Goal: Task Accomplishment & Management: Manage account settings

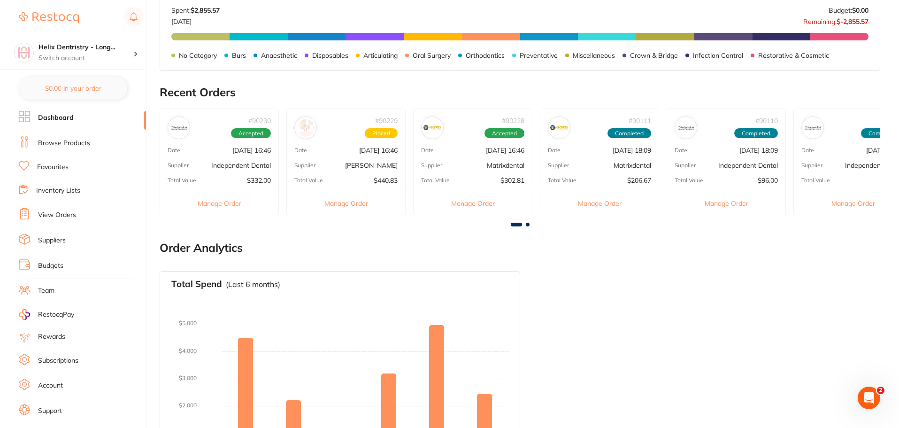
scroll to position [316, 0]
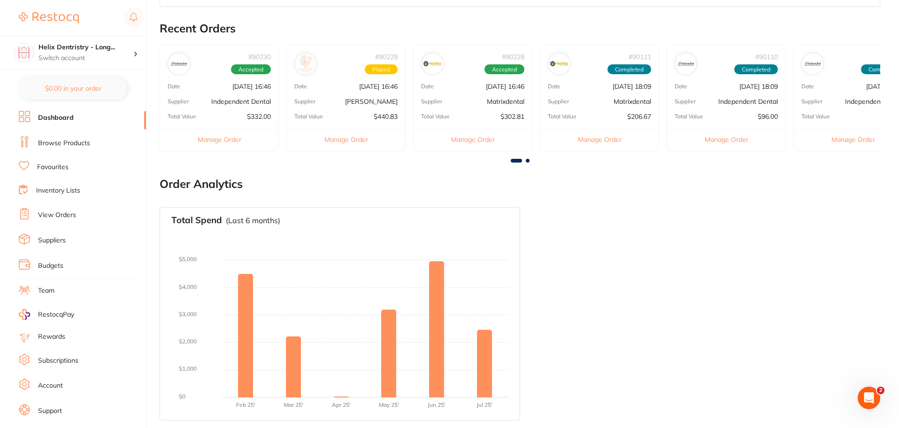
click at [62, 136] on li "Browse Products" at bounding box center [82, 143] width 127 height 14
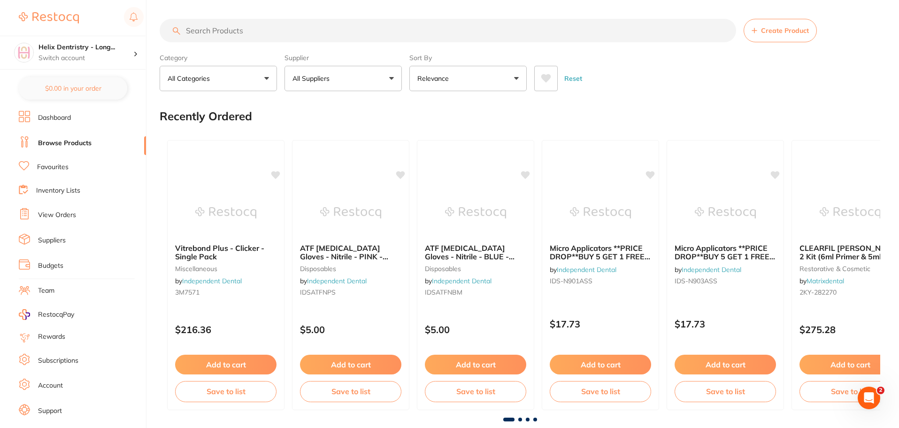
click at [77, 118] on li "Dashboard" at bounding box center [82, 118] width 127 height 14
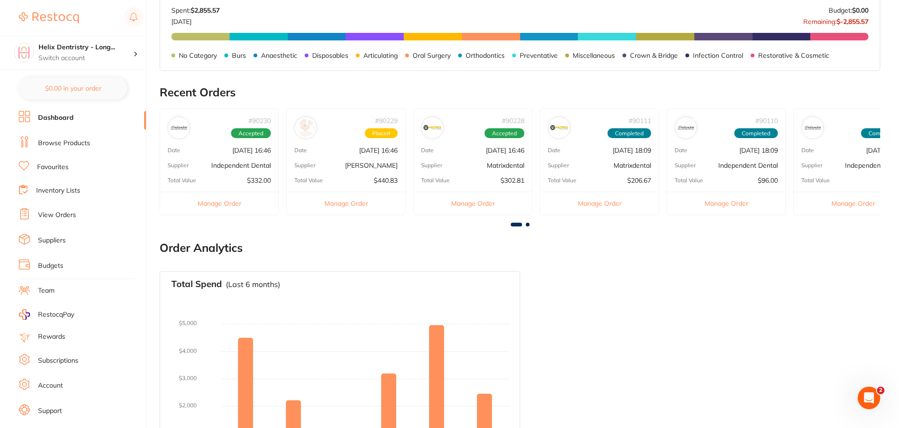
scroll to position [316, 0]
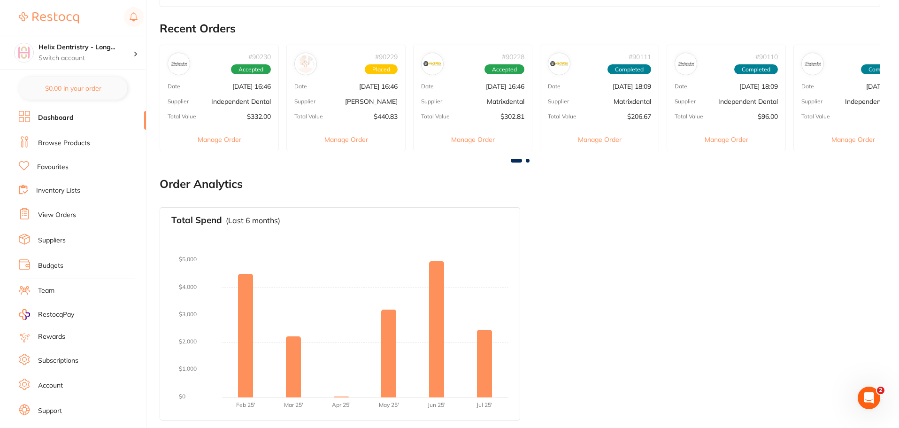
click at [218, 104] on p "Independent Dental" at bounding box center [241, 102] width 60 height 8
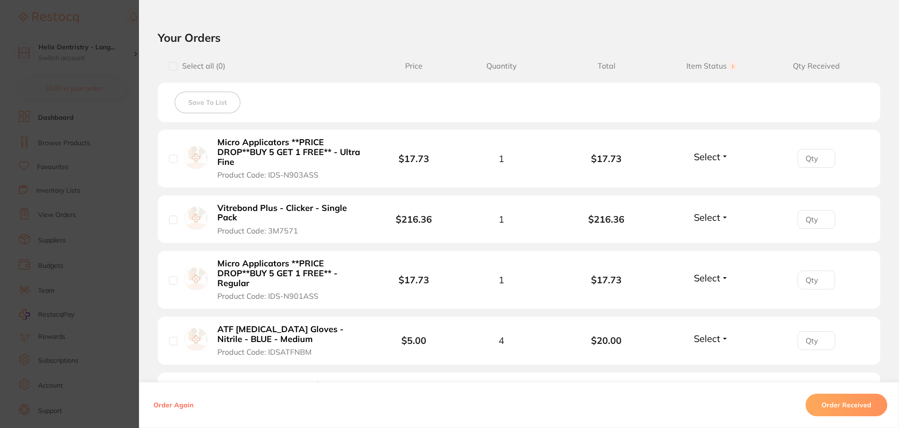
scroll to position [235, 0]
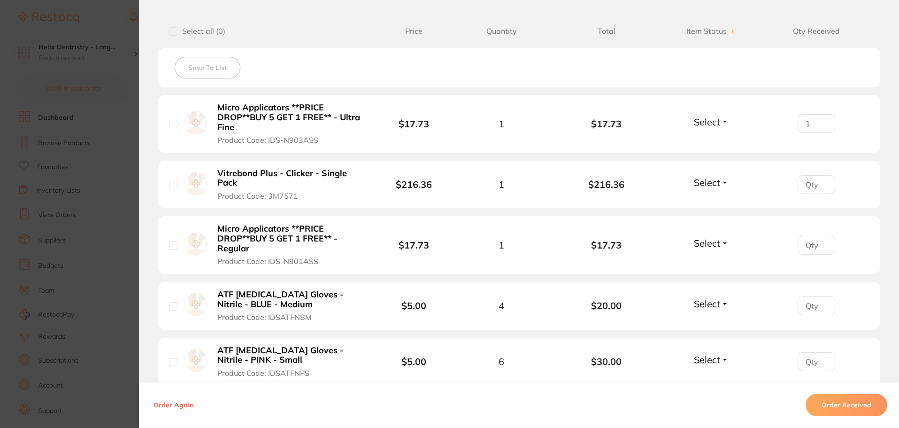
type input "1"
click at [823, 119] on input "1" at bounding box center [817, 123] width 38 height 19
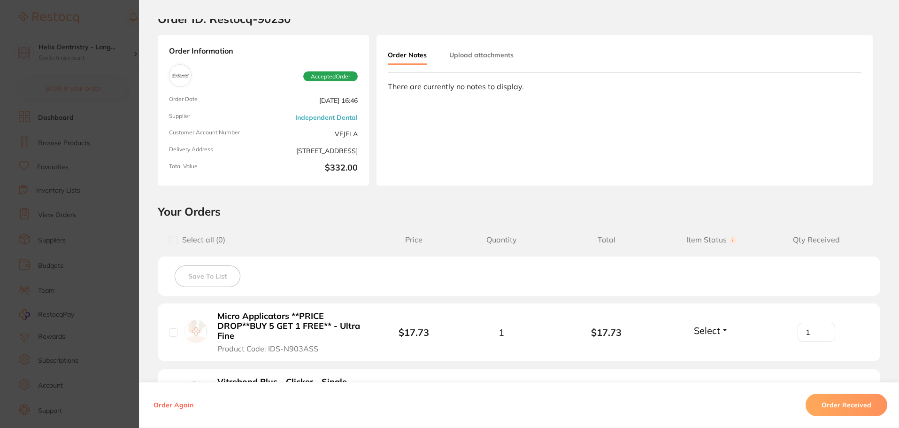
scroll to position [0, 0]
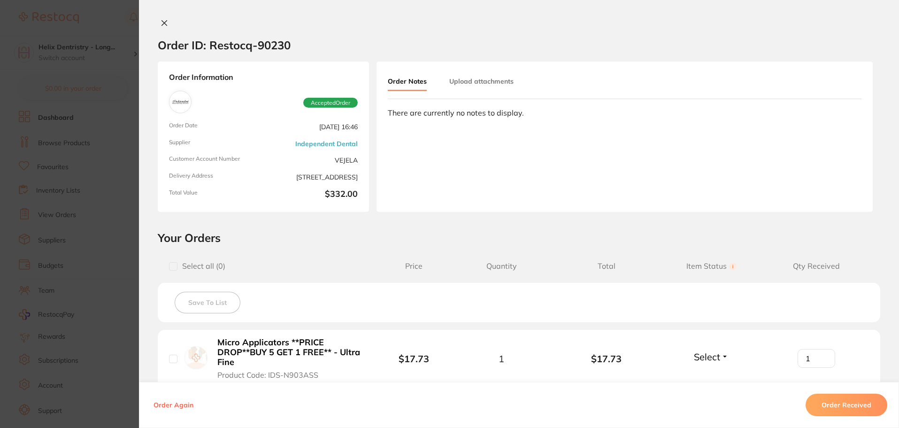
click at [163, 21] on icon at bounding box center [165, 23] width 8 height 8
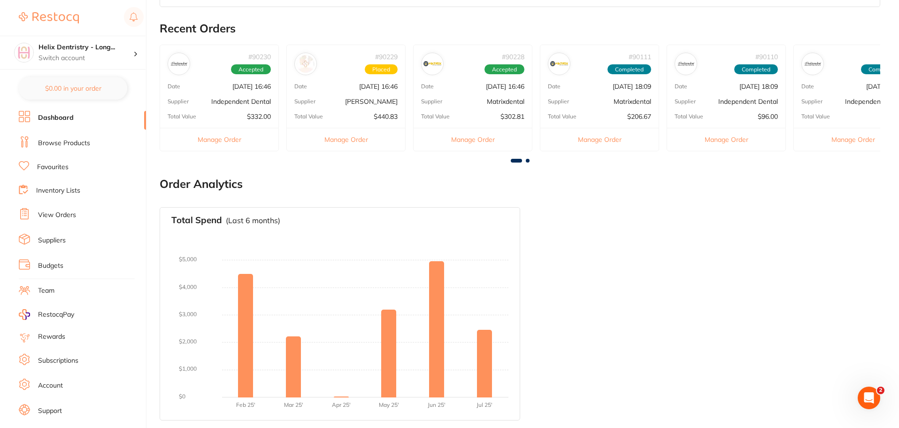
click at [170, 74] on div "# 90230 Accepted" at bounding box center [219, 60] width 118 height 30
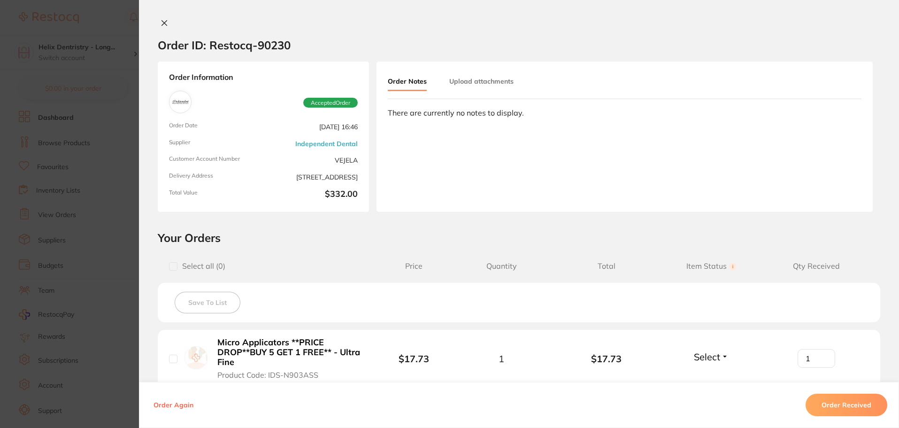
click at [163, 28] on button at bounding box center [164, 24] width 13 height 10
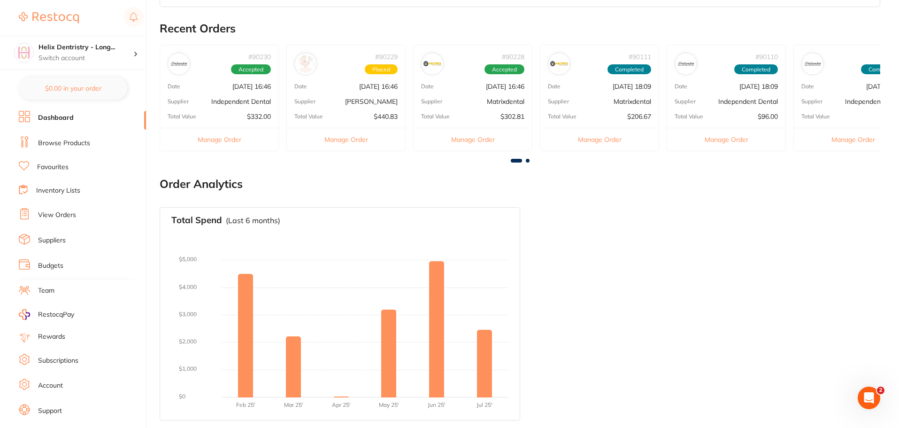
click at [332, 87] on div "Date [DATE] 16:46" at bounding box center [346, 87] width 118 height 8
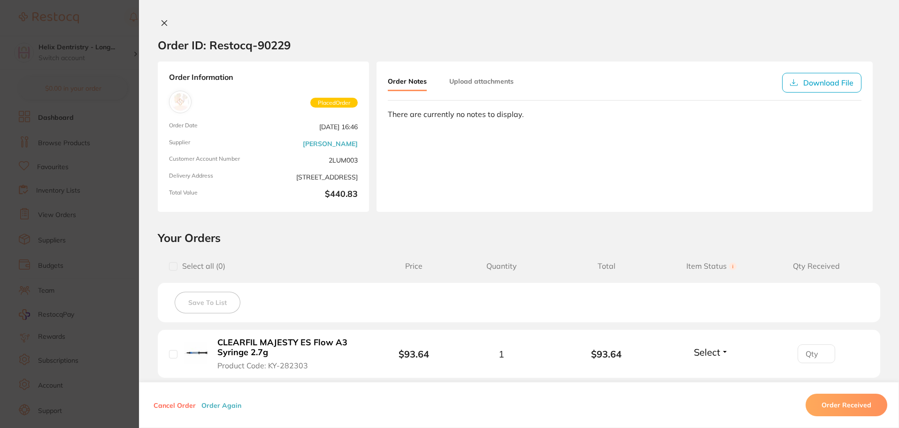
click at [159, 27] on button at bounding box center [164, 24] width 13 height 10
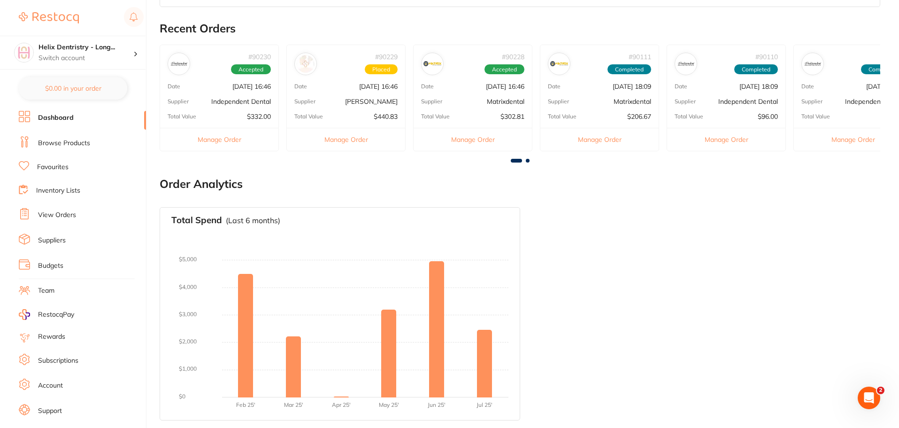
click at [528, 160] on span at bounding box center [528, 161] width 4 height 4
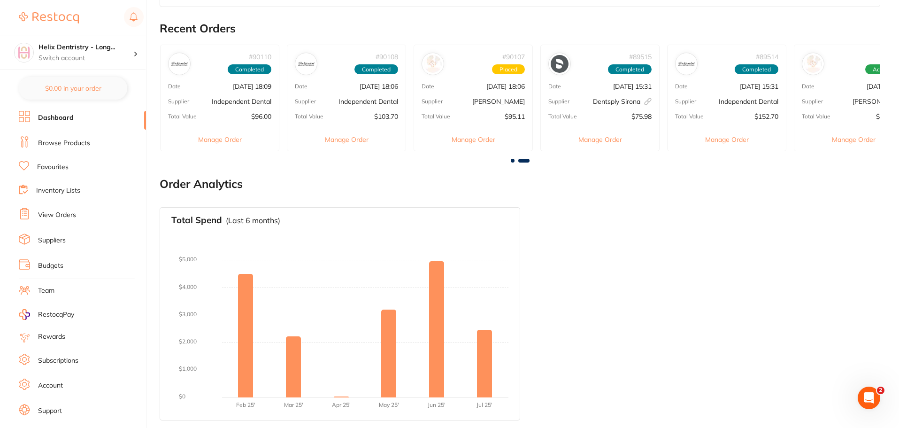
scroll to position [0, 540]
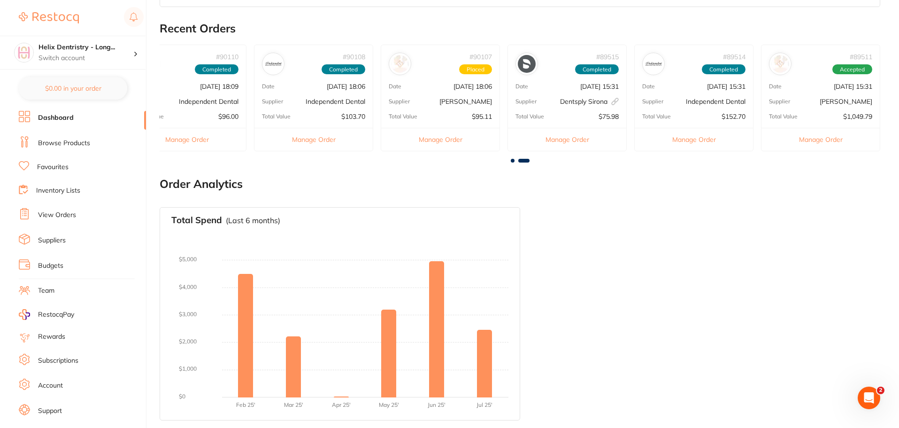
click at [409, 61] on img at bounding box center [400, 64] width 18 height 18
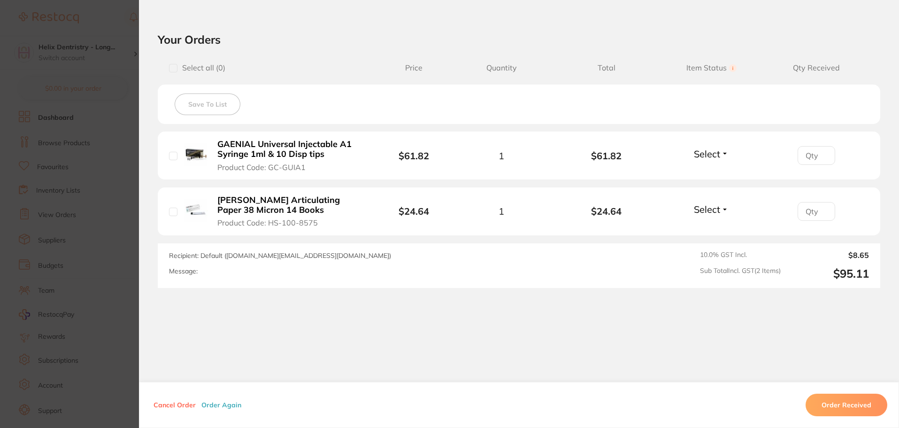
scroll to position [0, 0]
type input "1"
click at [821, 165] on input "1" at bounding box center [817, 155] width 38 height 19
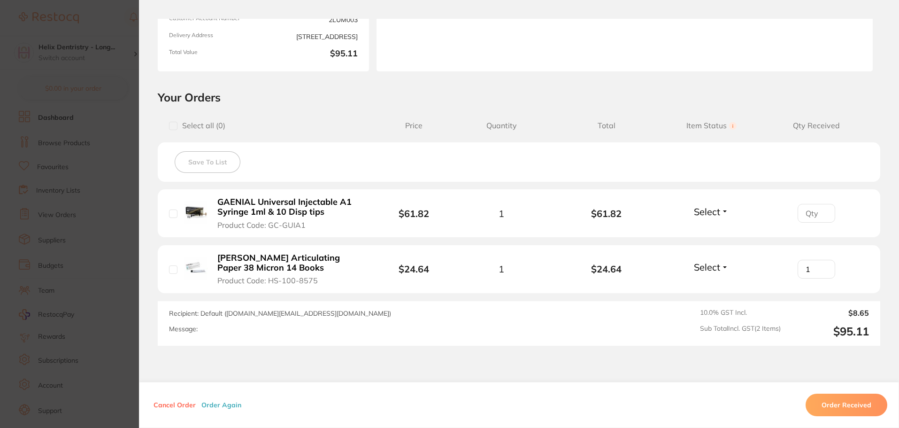
scroll to position [141, 0]
click at [840, 402] on button "Order Received" at bounding box center [847, 404] width 82 height 23
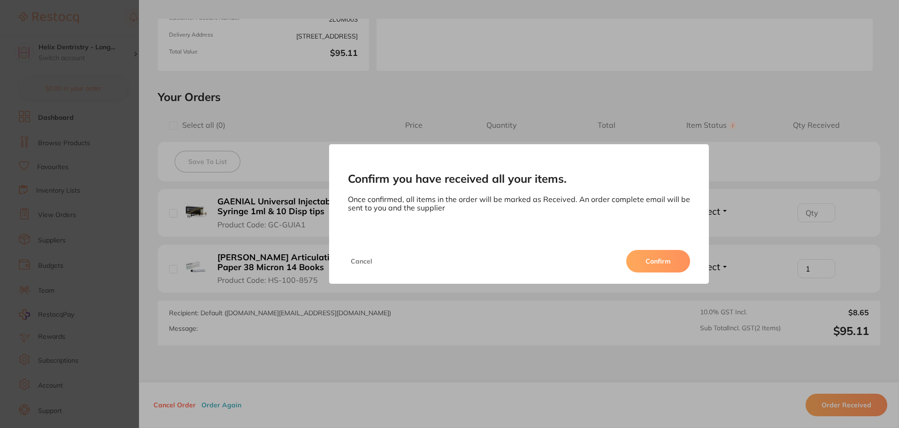
click at [658, 265] on button "Confirm" at bounding box center [658, 261] width 64 height 23
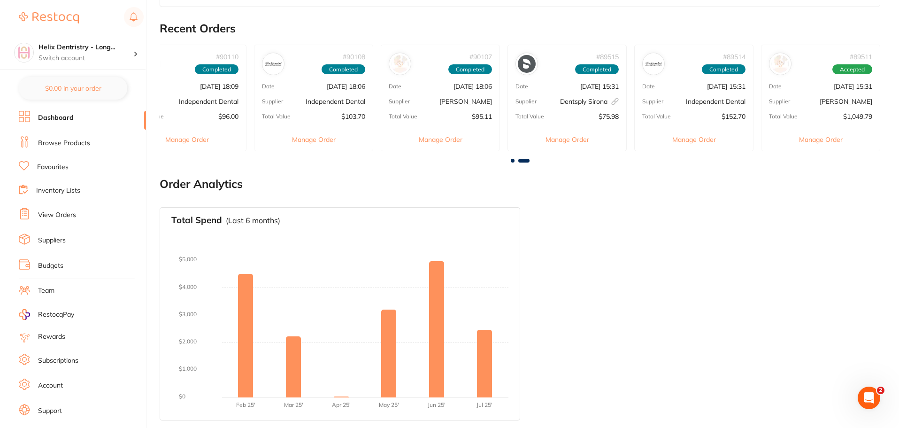
scroll to position [0, 0]
click at [451, 69] on span "2" at bounding box center [450, 69] width 11 height 10
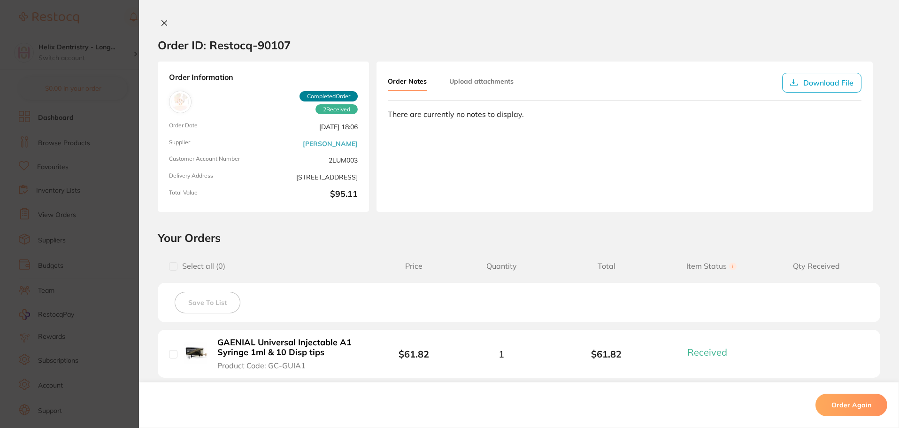
click at [162, 21] on icon at bounding box center [164, 23] width 5 height 5
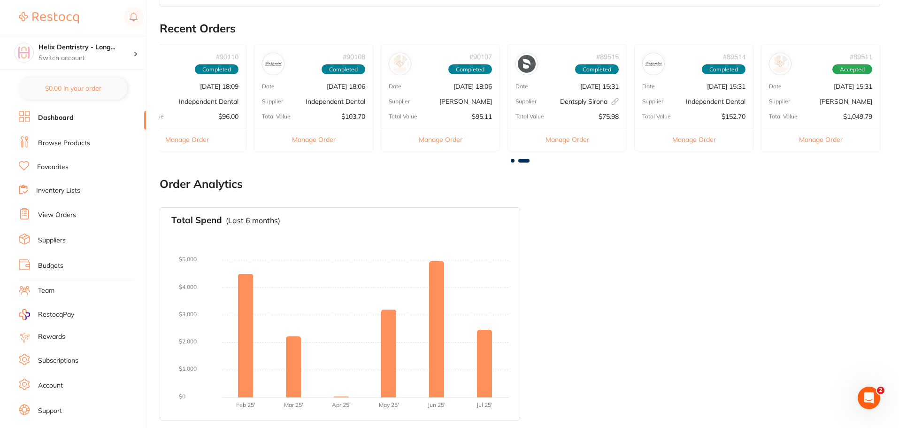
click at [513, 159] on span at bounding box center [513, 161] width 4 height 4
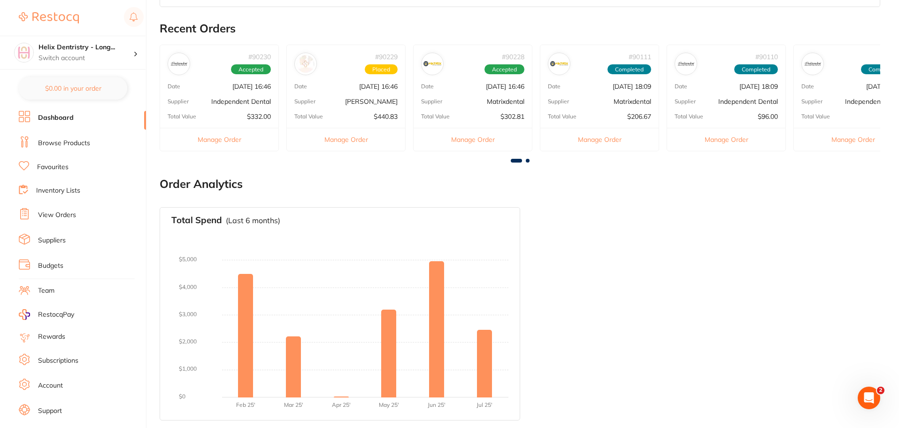
click at [331, 80] on div "# 90229 Placed Date [DATE] 16:46 Supplier [PERSON_NAME] Total Value $440.83 Man…" at bounding box center [345, 98] width 119 height 107
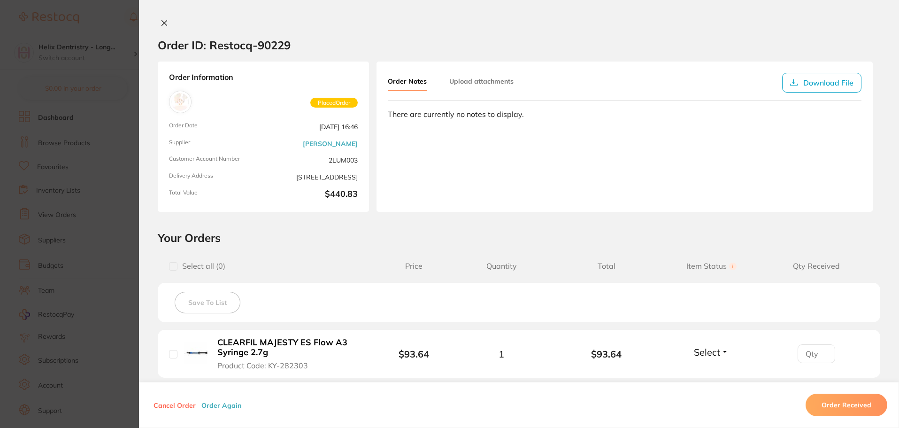
click at [848, 398] on button "Order Received" at bounding box center [847, 404] width 82 height 23
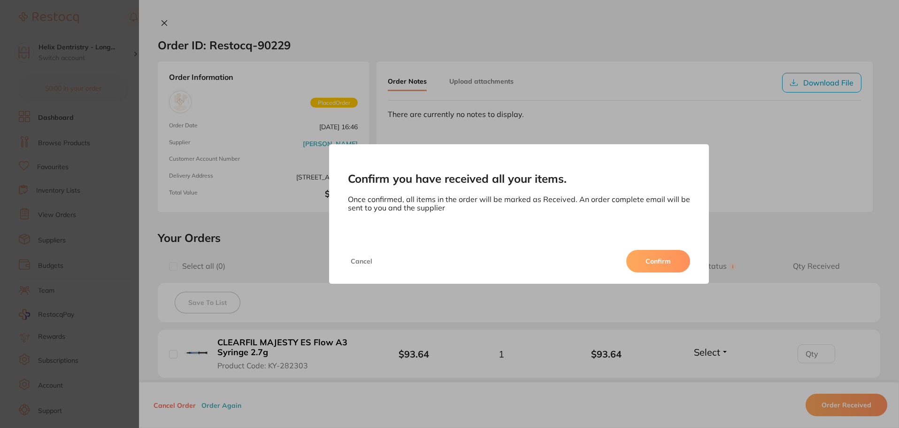
click at [662, 260] on button "Confirm" at bounding box center [658, 261] width 64 height 23
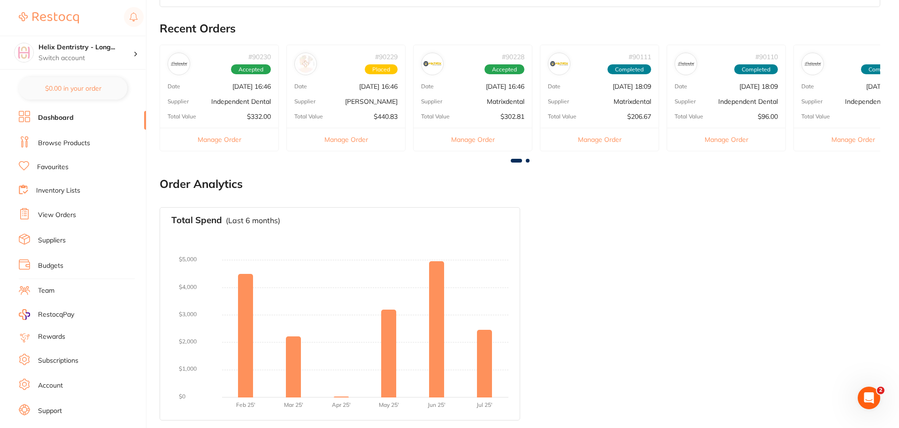
click at [301, 93] on div "# 90229 Placed Date [DATE] 16:46 Supplier [PERSON_NAME] Total Value $440.83 Man…" at bounding box center [345, 98] width 119 height 107
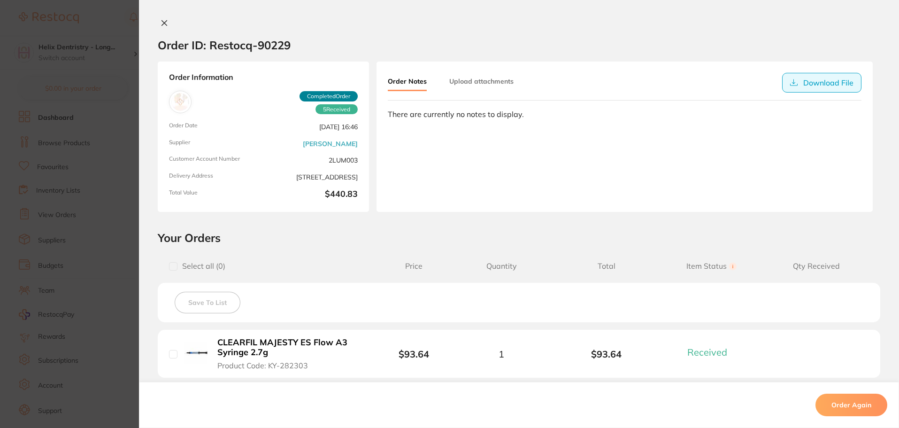
click at [829, 75] on button "Download File" at bounding box center [821, 83] width 79 height 20
click at [452, 84] on button "Upload attachments" at bounding box center [481, 81] width 64 height 17
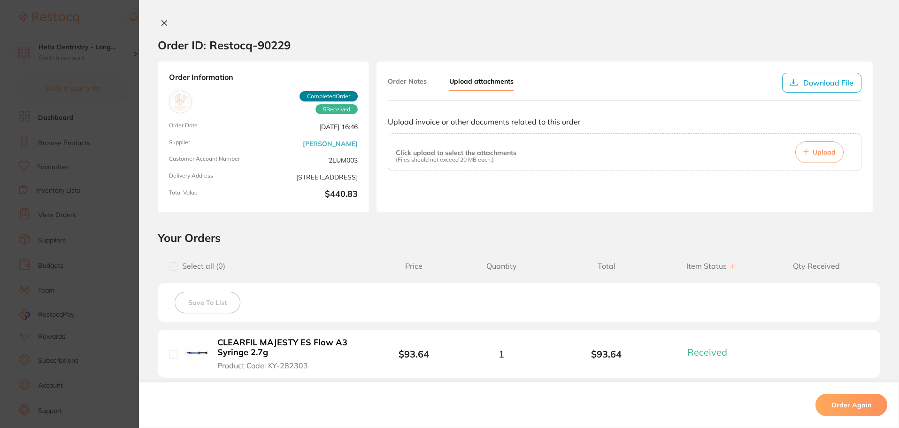
click at [818, 148] on span "Upload" at bounding box center [824, 152] width 23 height 8
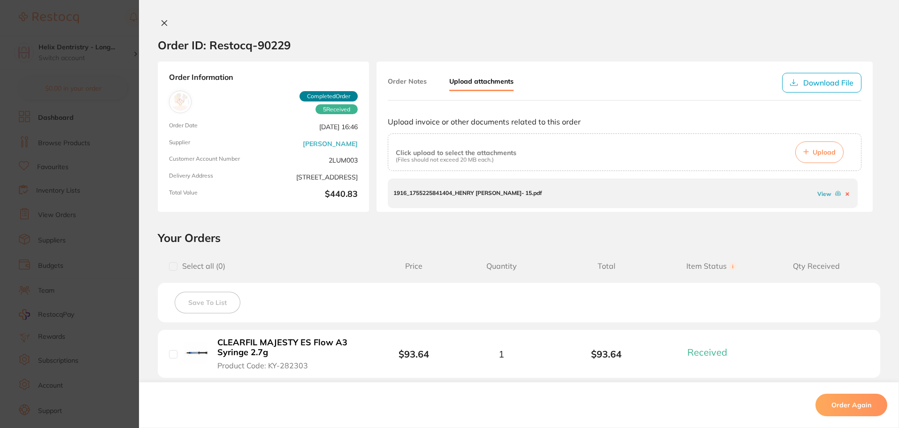
click at [153, 15] on div "Order ID: Restocq- 90229 Order Information 5 Received Completed Order Order Dat…" at bounding box center [519, 214] width 760 height 428
click at [162, 22] on icon at bounding box center [164, 23] width 5 height 5
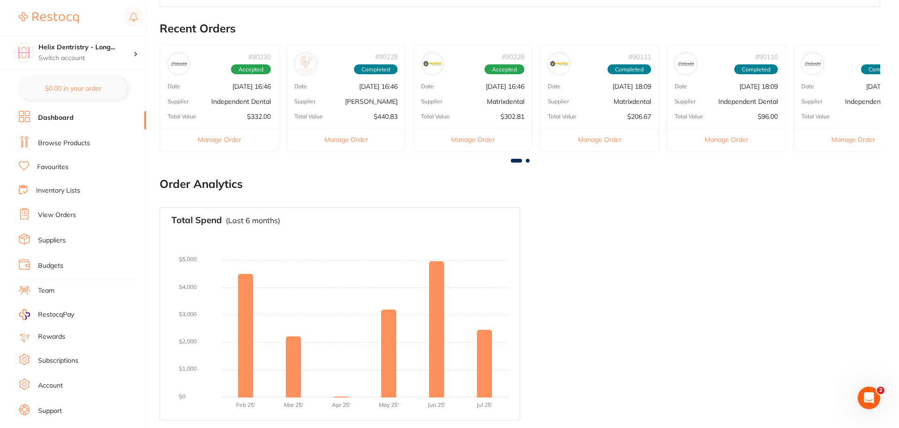
click at [529, 161] on span at bounding box center [528, 161] width 4 height 4
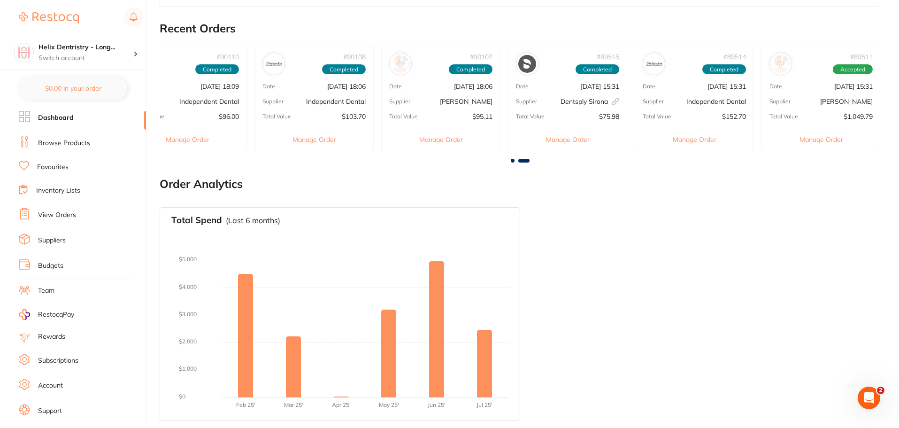
scroll to position [0, 540]
click at [412, 90] on div "Date [DATE] 18:06" at bounding box center [440, 87] width 118 height 8
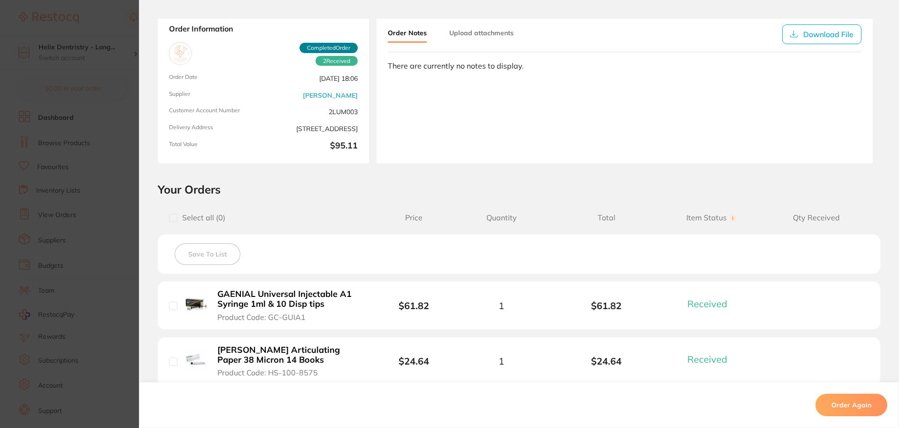
scroll to position [0, 0]
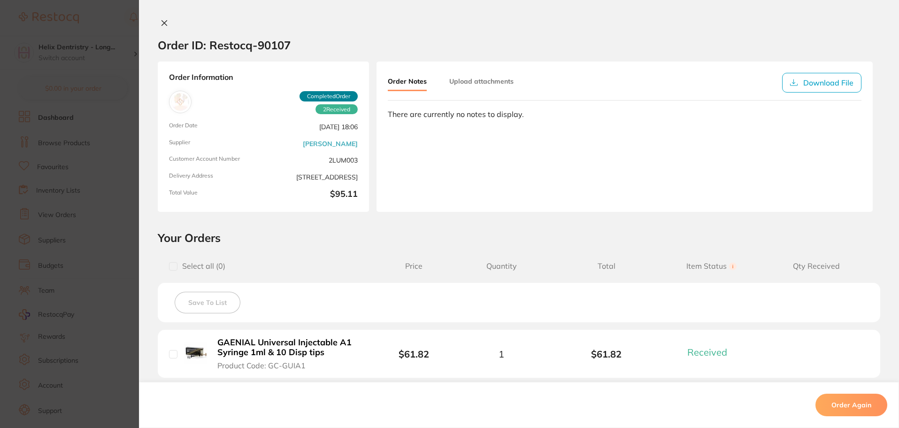
click at [470, 80] on button "Upload attachments" at bounding box center [481, 81] width 64 height 17
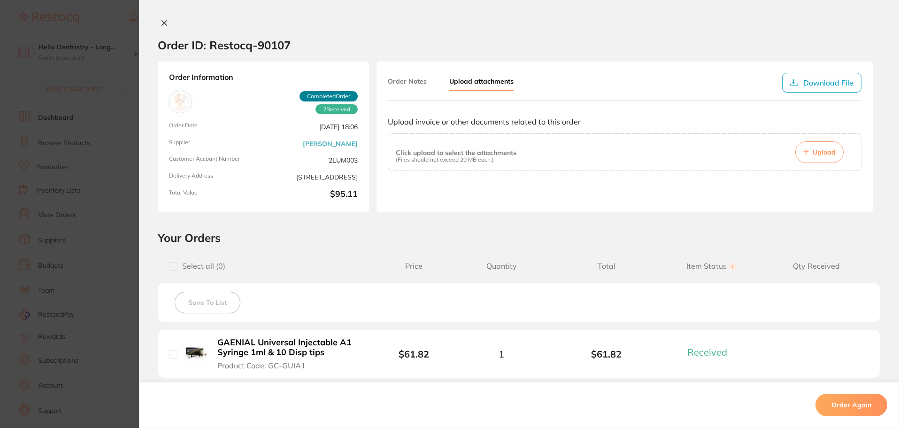
click at [812, 147] on button "Upload" at bounding box center [819, 152] width 48 height 22
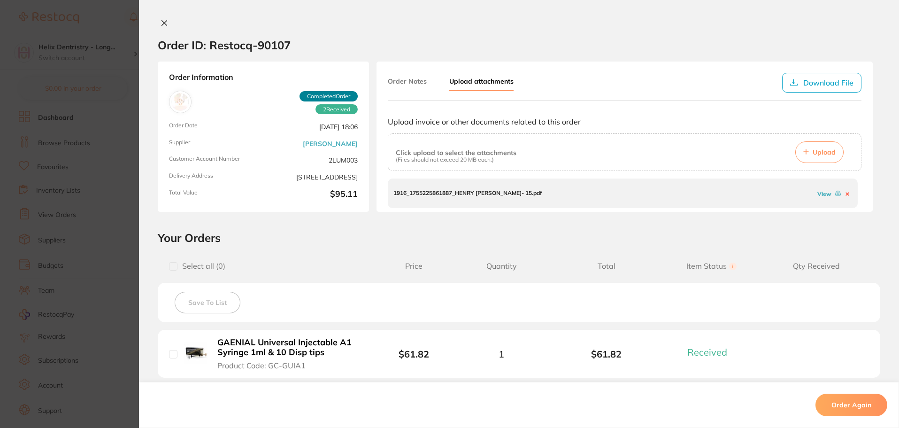
click at [158, 29] on div "Order ID: Restocq- 90107" at bounding box center [224, 45] width 133 height 33
click at [162, 25] on icon at bounding box center [164, 23] width 5 height 5
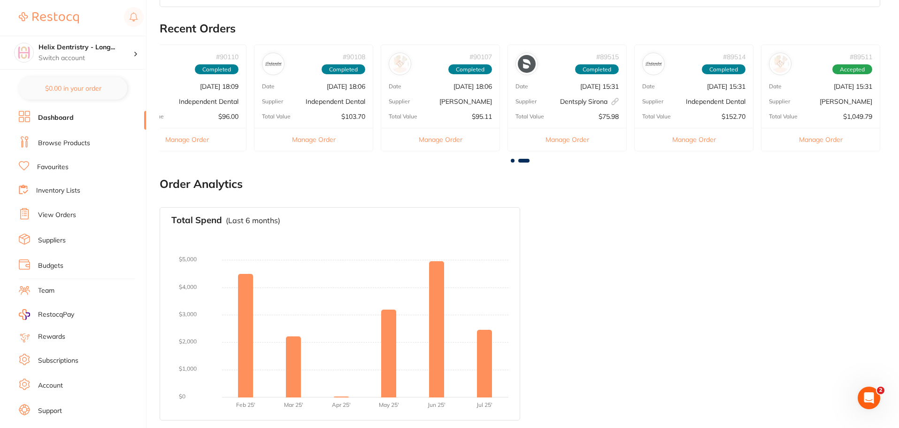
click at [413, 69] on div "# 90107 Completed" at bounding box center [440, 60] width 118 height 30
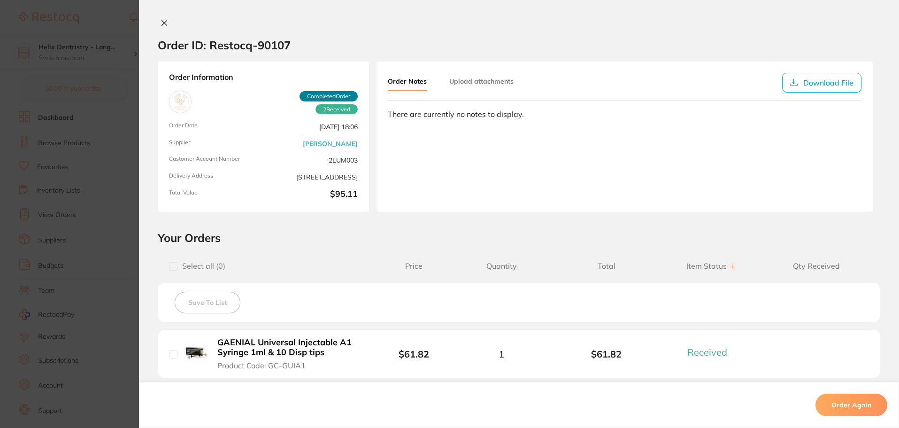
click at [162, 19] on button at bounding box center [164, 24] width 13 height 10
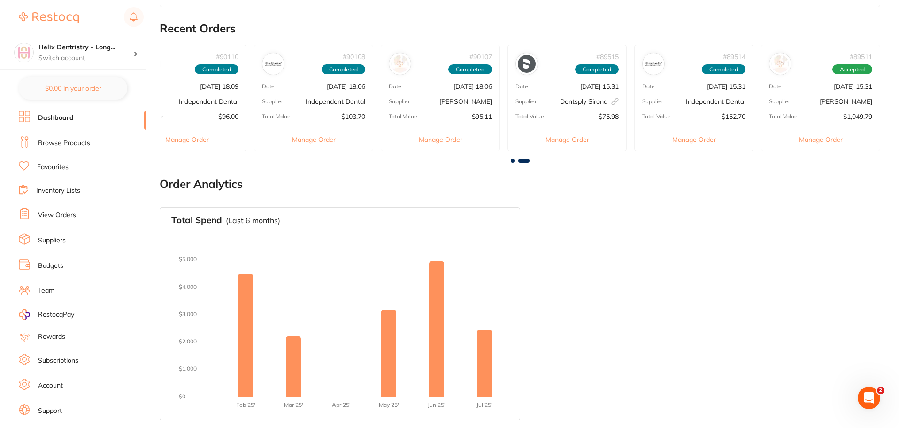
click at [512, 161] on span at bounding box center [513, 161] width 4 height 4
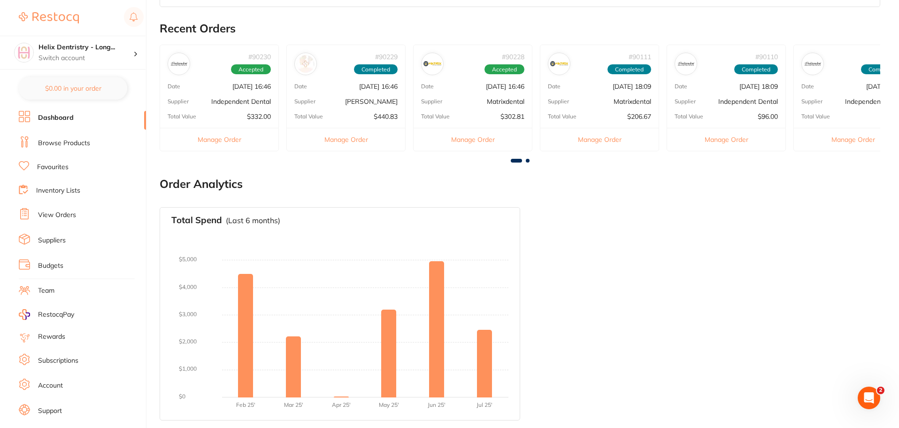
click at [206, 72] on div "# 90230 Accepted" at bounding box center [219, 60] width 118 height 30
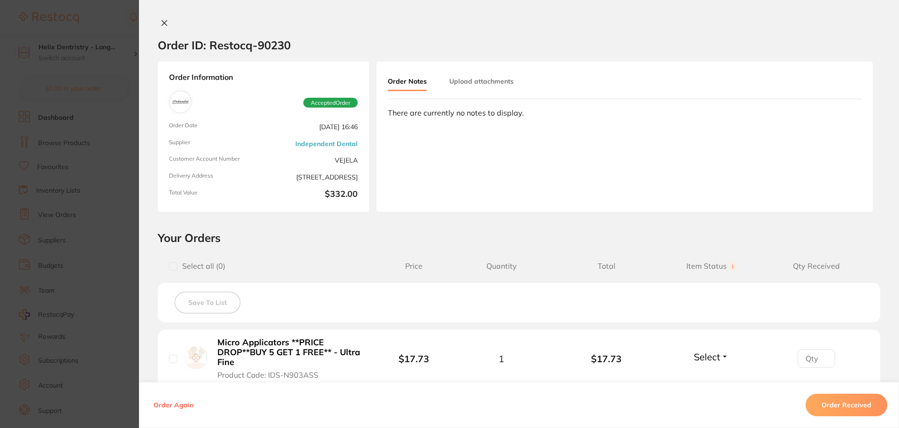
scroll to position [282, 0]
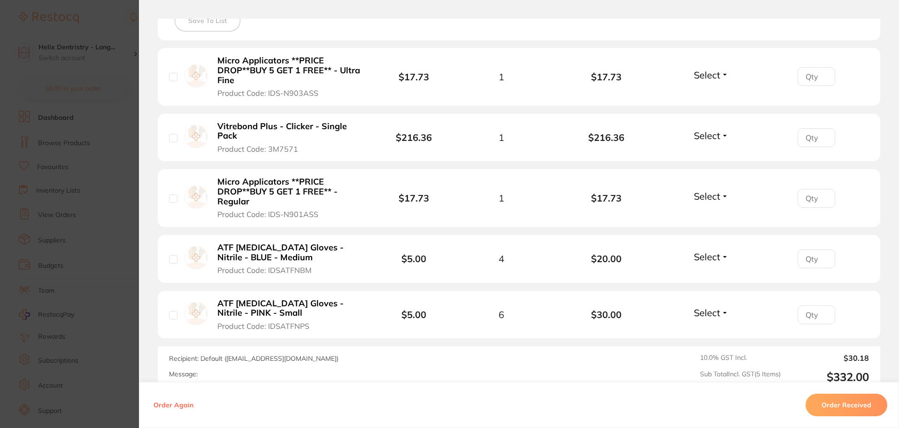
click at [828, 86] on input "number" at bounding box center [817, 76] width 38 height 19
click at [819, 86] on input "1" at bounding box center [817, 76] width 38 height 19
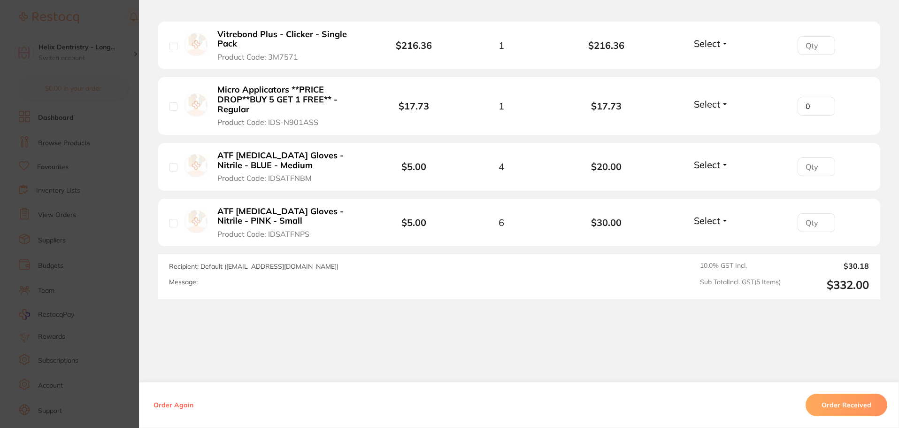
scroll to position [376, 0]
type input "0"
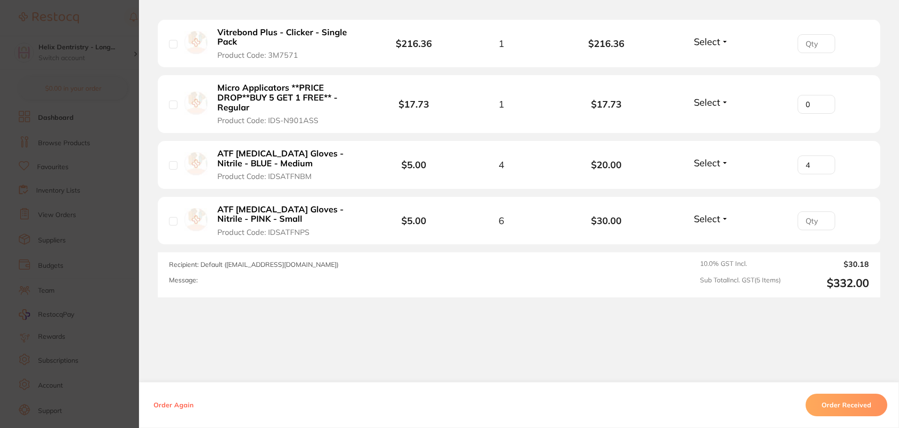
type input "4"
click at [712, 156] on li "ATF [MEDICAL_DATA] Gloves - Nitrile - BLUE - Medium Product Code: IDSATFNBM $5.…" at bounding box center [519, 165] width 723 height 48
click at [718, 166] on span "Select" at bounding box center [707, 163] width 26 height 12
click at [712, 183] on span "Received" at bounding box center [712, 182] width 24 height 7
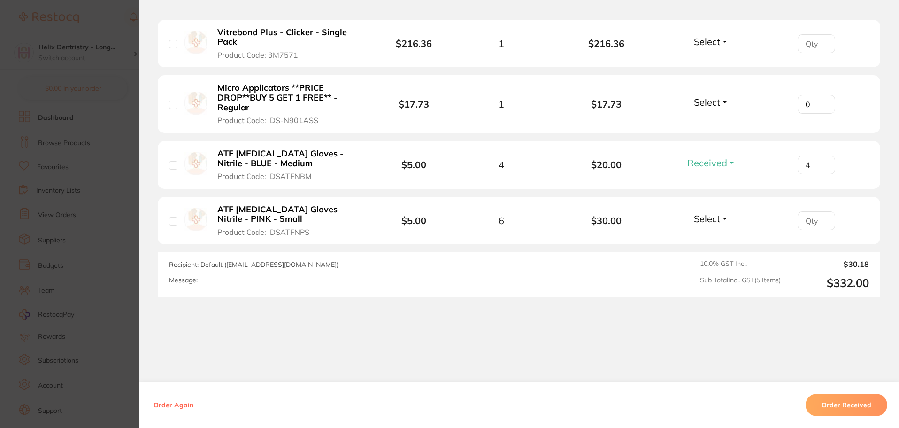
click at [711, 220] on span "Select" at bounding box center [707, 219] width 26 height 12
click at [712, 238] on span "Received" at bounding box center [712, 238] width 24 height 7
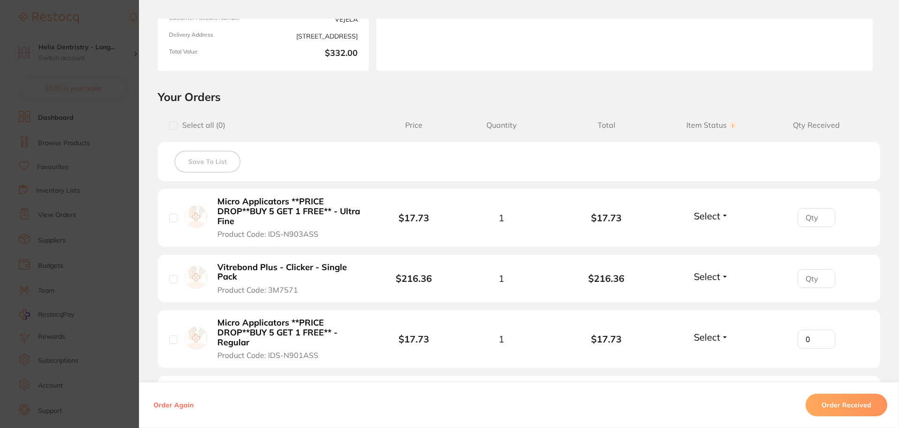
click at [709, 280] on span "Select" at bounding box center [707, 276] width 26 height 12
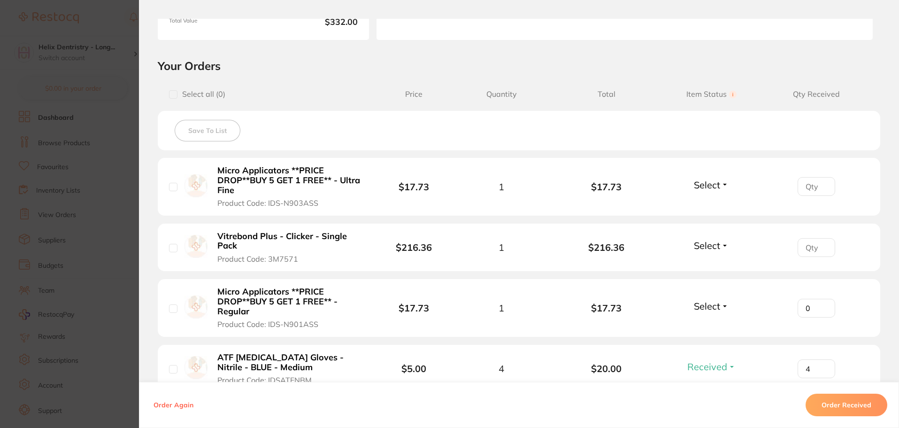
scroll to position [188, 0]
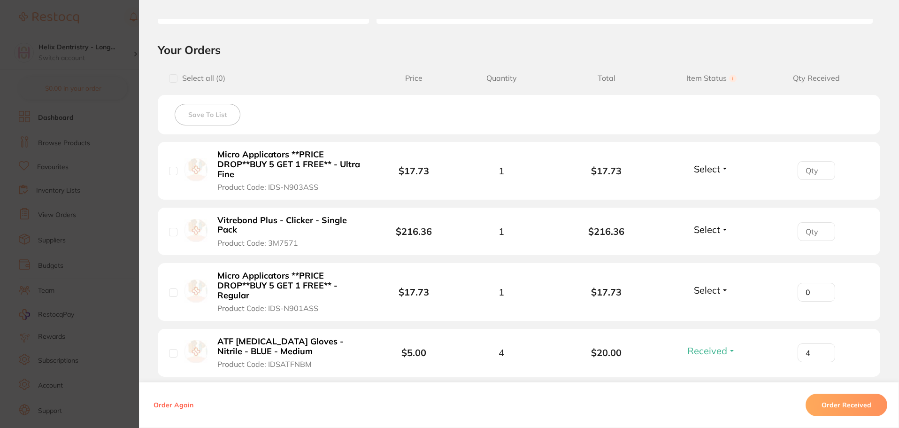
click at [696, 289] on span "Select" at bounding box center [707, 290] width 26 height 12
click at [700, 306] on button "Received" at bounding box center [712, 310] width 24 height 15
click at [712, 163] on span "Select" at bounding box center [707, 169] width 26 height 12
click at [704, 208] on li "Vitrebond Plus - Clicker - Single Pack Product Code: 3M7571 $216.36 1 $216.36 S…" at bounding box center [519, 232] width 723 height 48
click at [701, 158] on li "Micro Applicators **PRICE DROP**BUY 5 GET 1 FREE** - Ultra Fine Product Code: I…" at bounding box center [519, 171] width 723 height 58
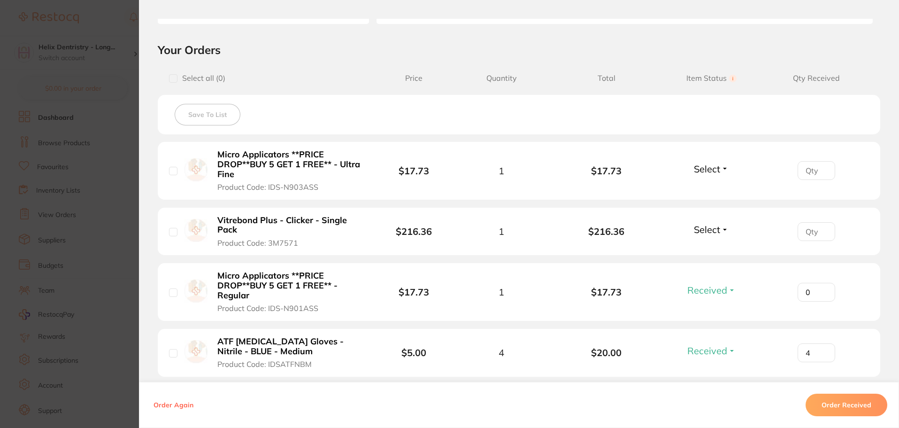
click at [702, 168] on span "Select" at bounding box center [707, 169] width 26 height 12
click at [705, 205] on span "Back Order" at bounding box center [711, 203] width 29 height 7
click at [701, 230] on span "Select" at bounding box center [707, 230] width 26 height 12
click at [723, 264] on span "Back Order" at bounding box center [711, 264] width 29 height 7
click at [825, 407] on button "Order Received" at bounding box center [847, 404] width 82 height 23
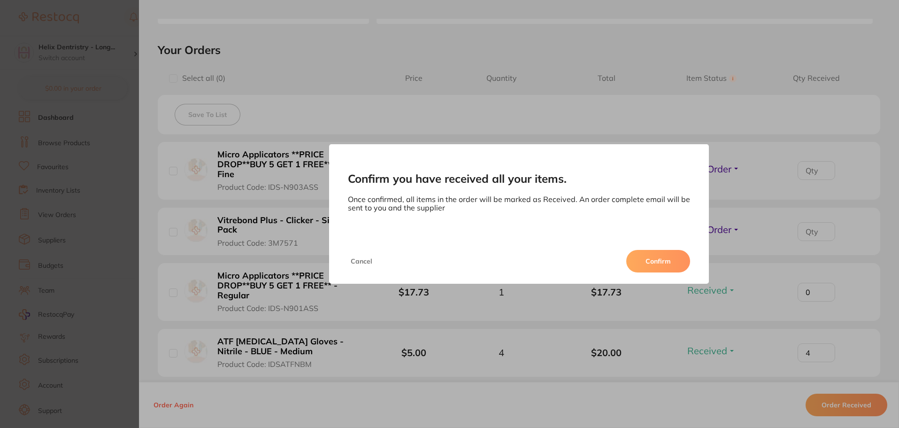
click at [658, 257] on button "Confirm" at bounding box center [658, 261] width 64 height 23
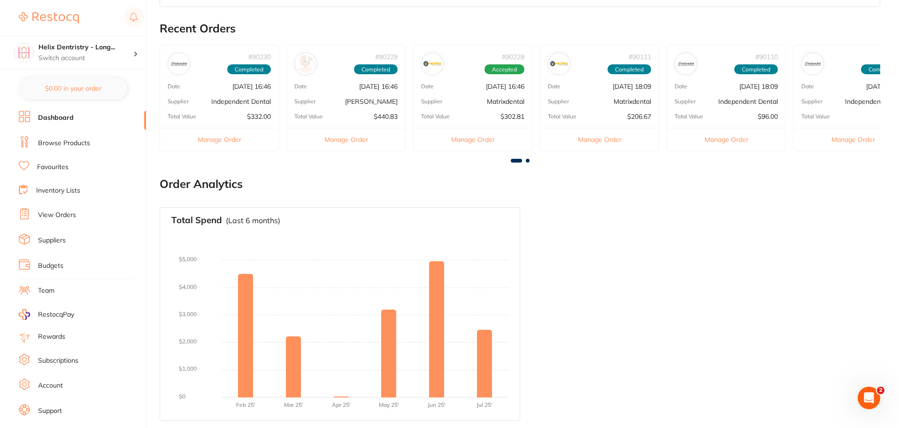
scroll to position [0, 0]
click at [232, 83] on p "[DATE] 16:46" at bounding box center [251, 87] width 39 height 8
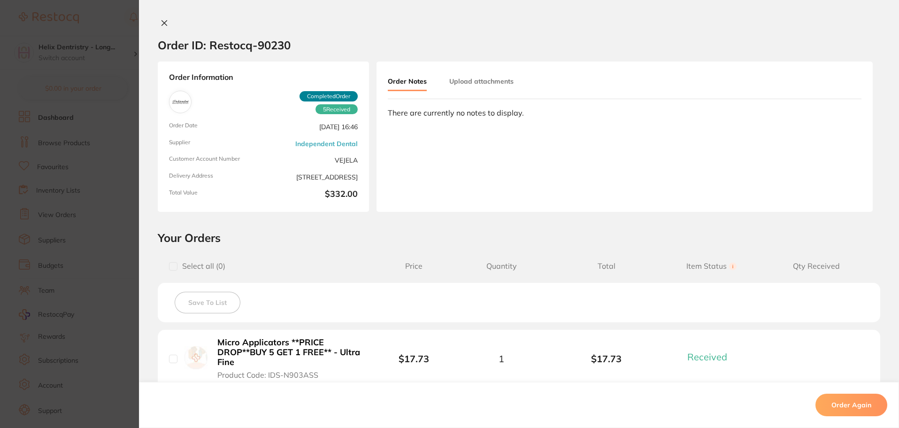
click at [169, 268] on input "checkbox" at bounding box center [173, 266] width 8 height 8
checkbox input "true"
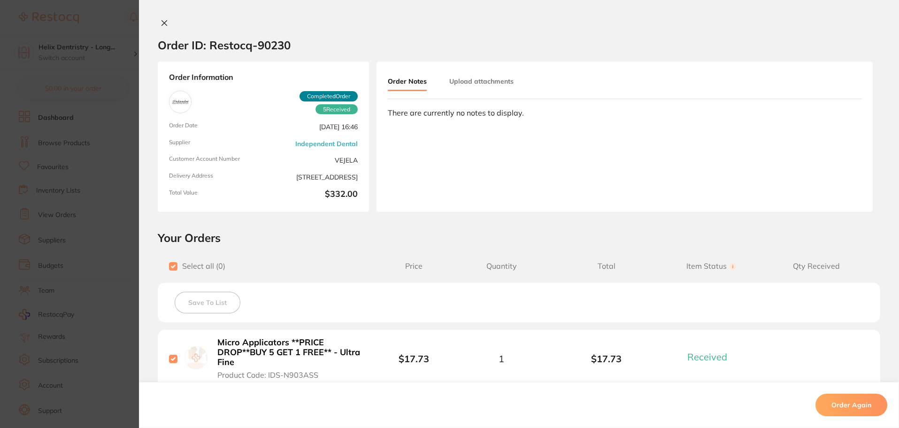
checkbox input "true"
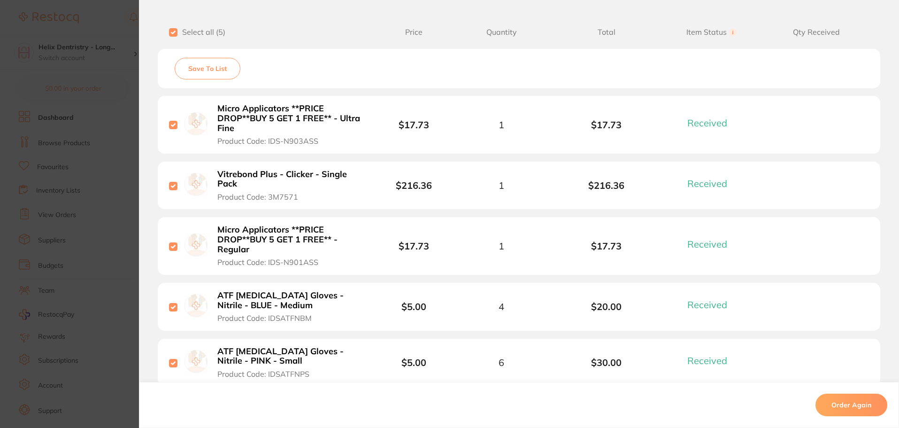
scroll to position [235, 0]
click at [173, 247] on input "checkbox" at bounding box center [173, 245] width 8 height 8
checkbox input "false"
click at [170, 305] on input "checkbox" at bounding box center [173, 306] width 8 height 8
checkbox input "false"
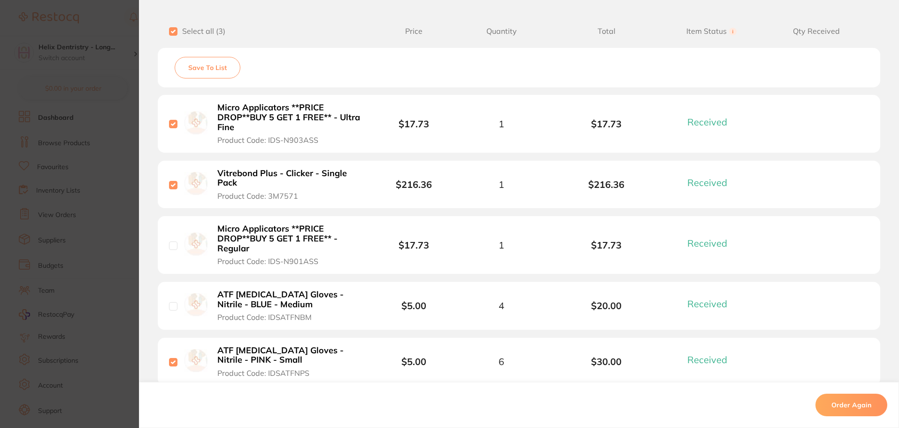
click at [164, 364] on li "ATF [MEDICAL_DATA] Gloves - Nitrile - PINK - Small Product Code: IDSATFNPS $5.0…" at bounding box center [519, 362] width 723 height 48
click at [172, 362] on input "checkbox" at bounding box center [173, 362] width 8 height 8
checkbox input "false"
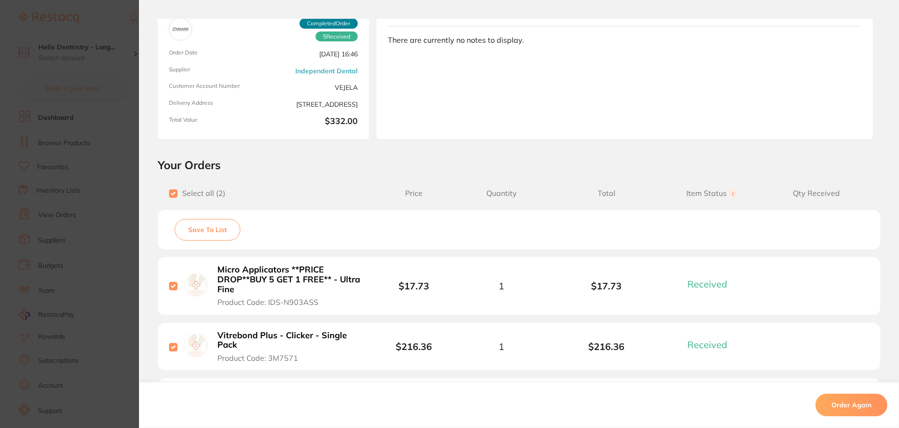
scroll to position [0, 0]
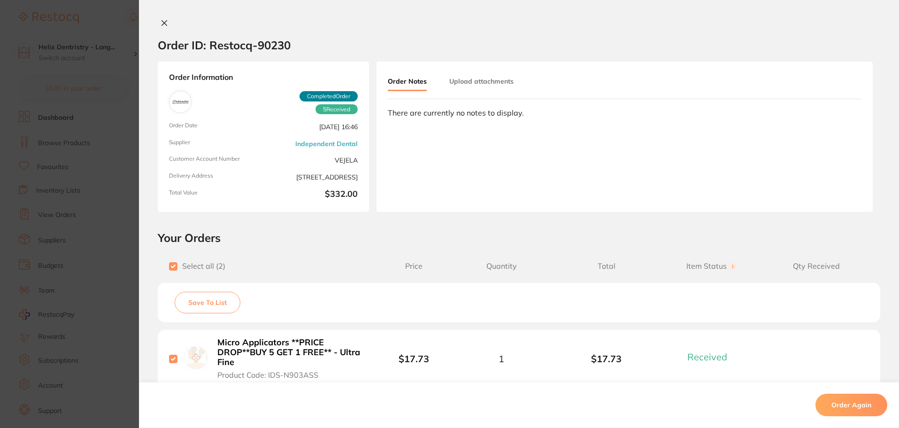
click at [224, 91] on div "Order Information 5 Received Completed Order Order Date [DATE] 16:46 Supplier I…" at bounding box center [263, 137] width 211 height 150
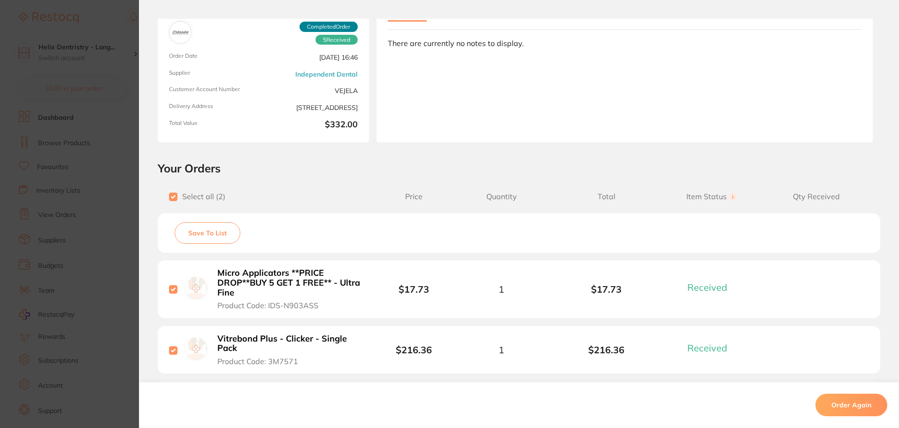
scroll to position [235, 0]
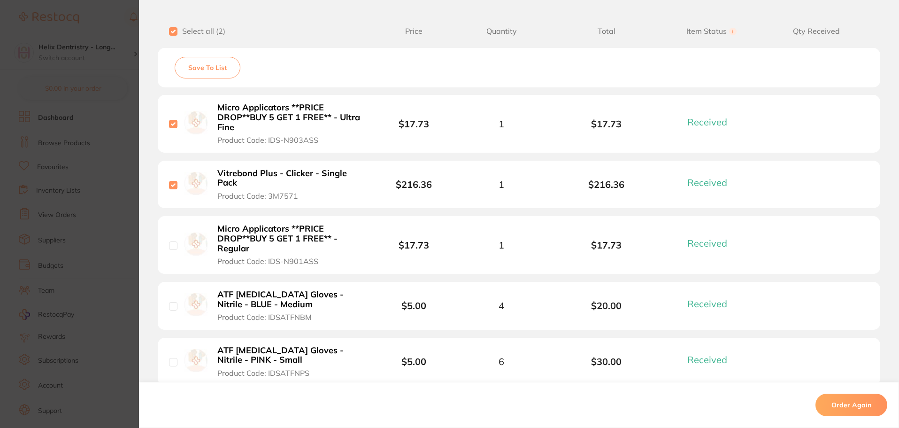
click at [169, 125] on input "checkbox" at bounding box center [173, 124] width 8 height 8
checkbox input "false"
click at [171, 184] on input "checkbox" at bounding box center [173, 185] width 8 height 8
checkbox input "false"
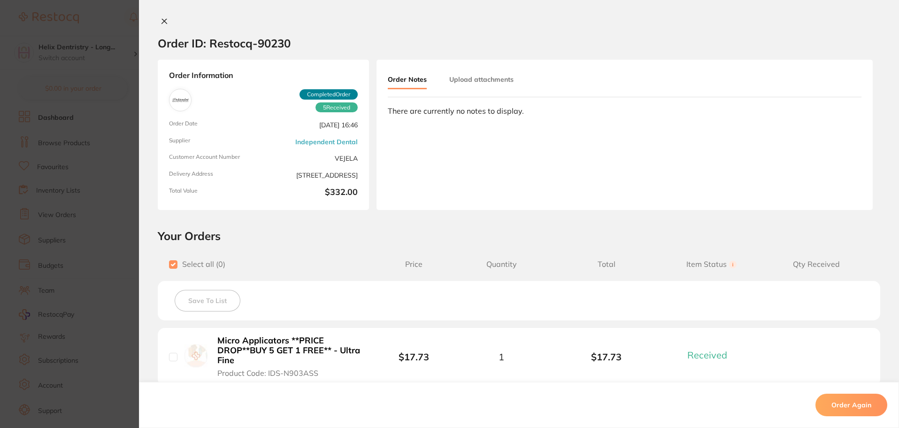
scroll to position [0, 0]
click at [161, 19] on icon at bounding box center [165, 23] width 8 height 8
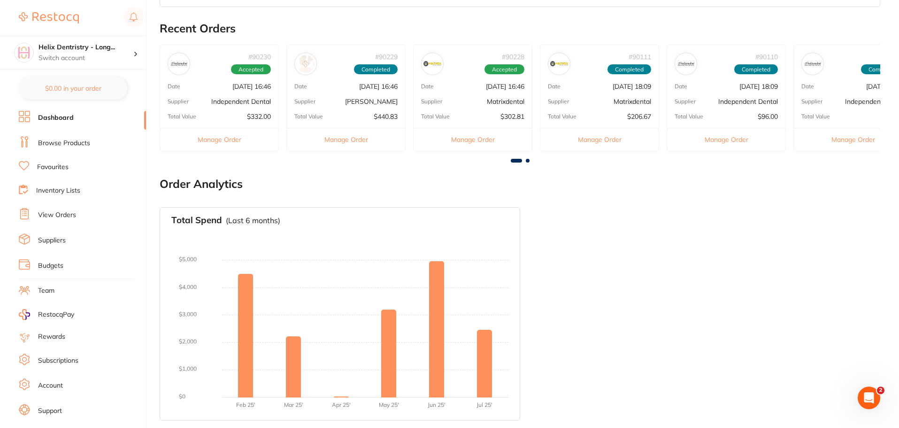
click at [218, 93] on div "# 90230 Accepted Date [DATE] 16:46 Supplier Independent Dental Total Value $332…" at bounding box center [219, 98] width 119 height 107
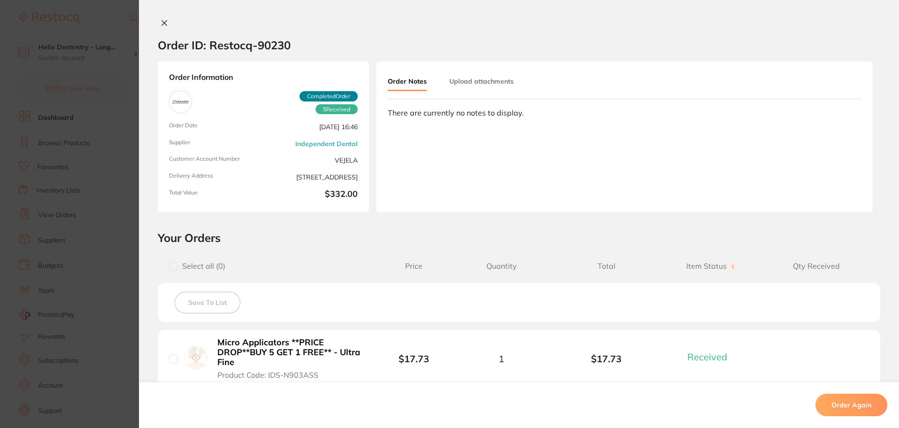
click at [166, 20] on button at bounding box center [164, 24] width 13 height 10
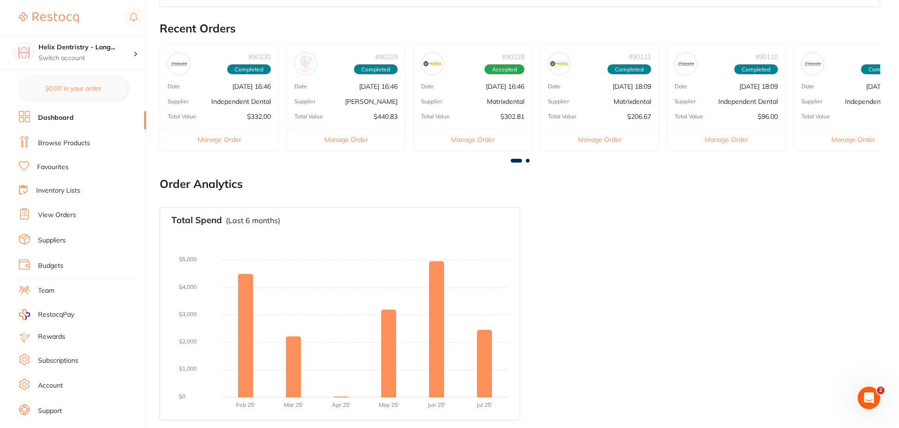
click at [178, 71] on img at bounding box center [179, 64] width 18 height 18
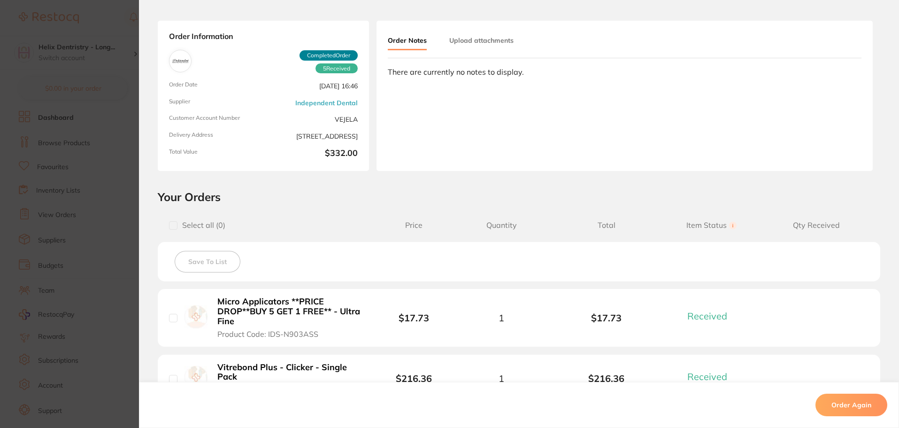
scroll to position [94, 0]
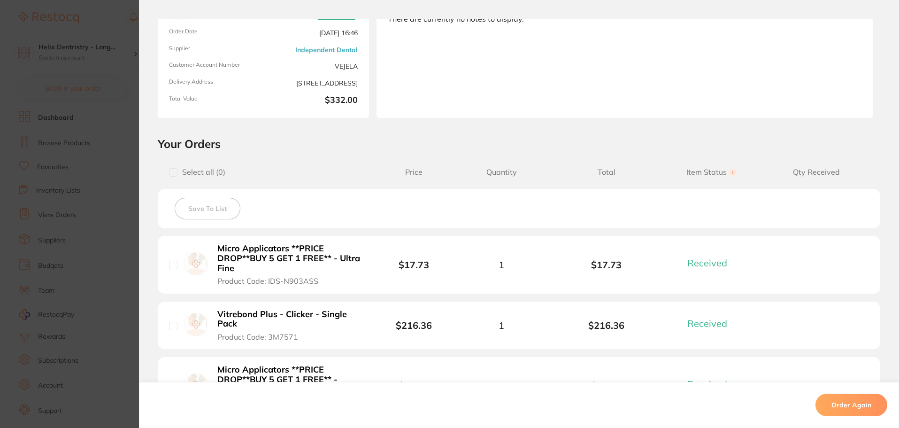
click at [217, 194] on div "Save To List" at bounding box center [519, 208] width 723 height 39
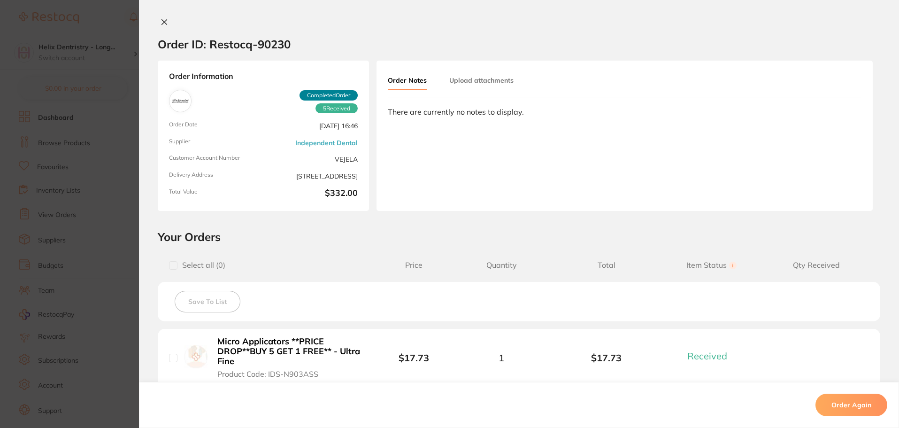
scroll to position [0, 0]
click at [446, 125] on div "Order Notes Upload attachments There are currently no notes to display." at bounding box center [625, 137] width 496 height 150
click at [454, 113] on div "There are currently no notes to display." at bounding box center [625, 112] width 474 height 8
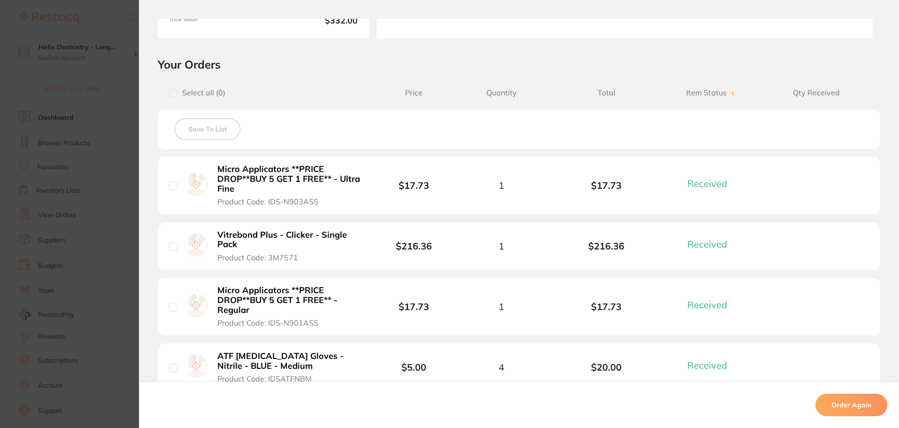
scroll to position [9, 0]
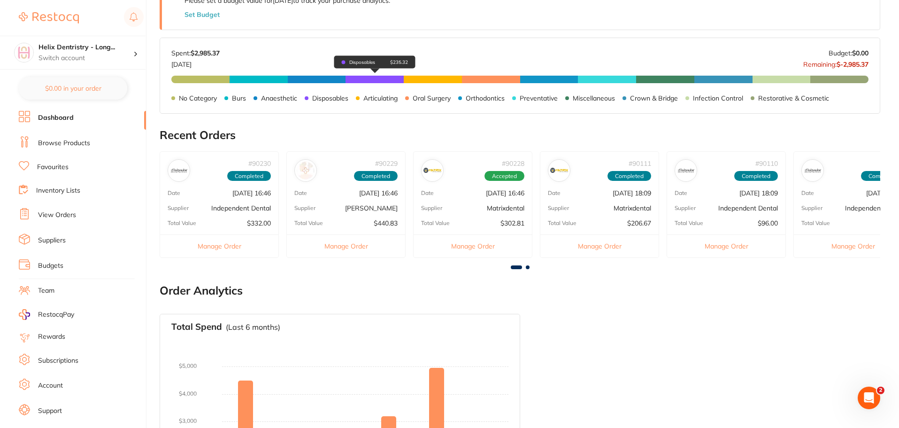
scroll to position [316, 0]
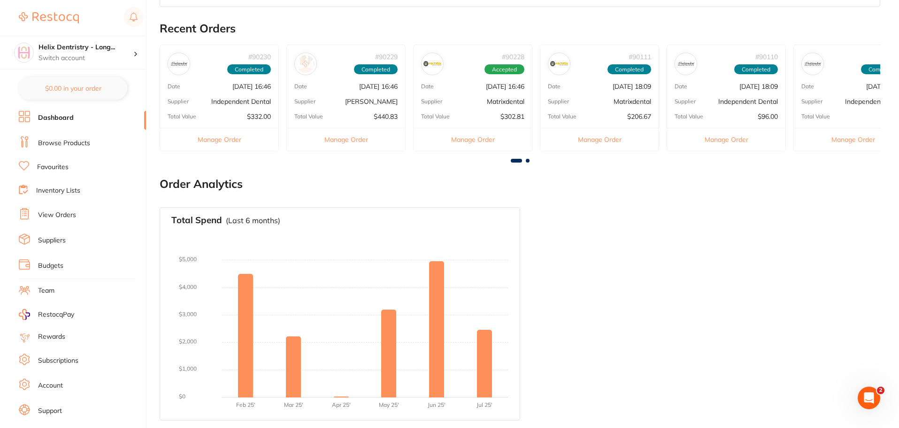
click at [194, 80] on div "# 90230 Completed Date Aug 13 2025, 16:46 Supplier Independent Dental Total Val…" at bounding box center [219, 98] width 119 height 107
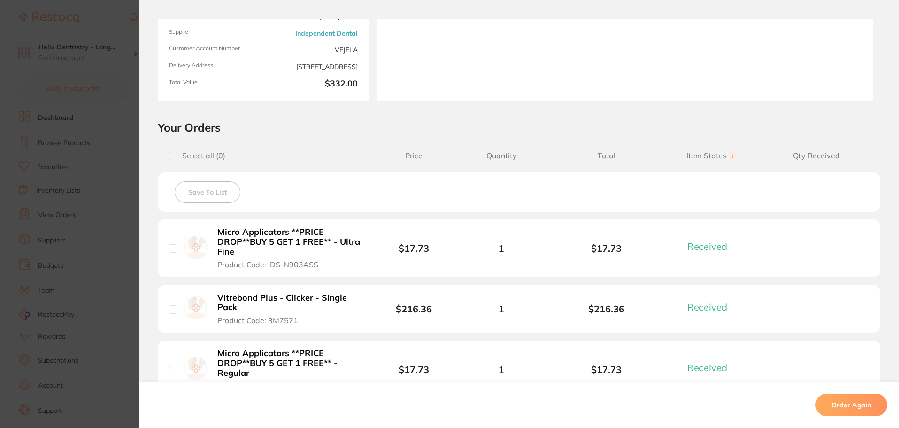
scroll to position [0, 0]
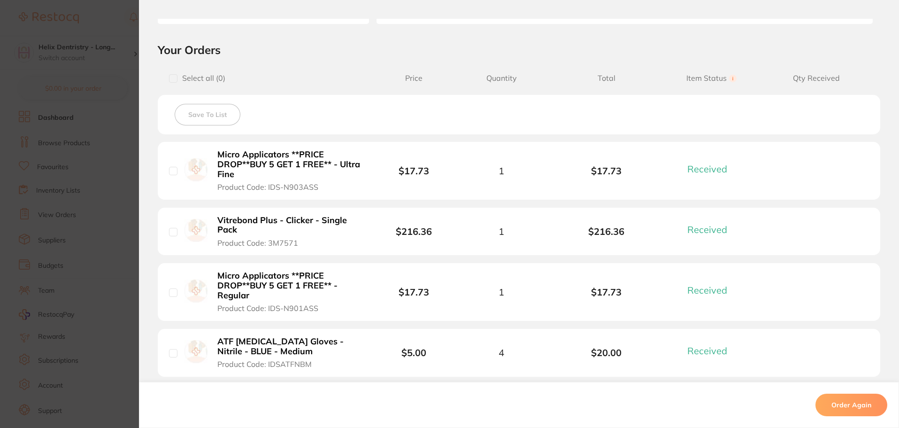
click at [713, 79] on span "Item Status You can use this feature to track items that you have received and …" at bounding box center [711, 78] width 105 height 9
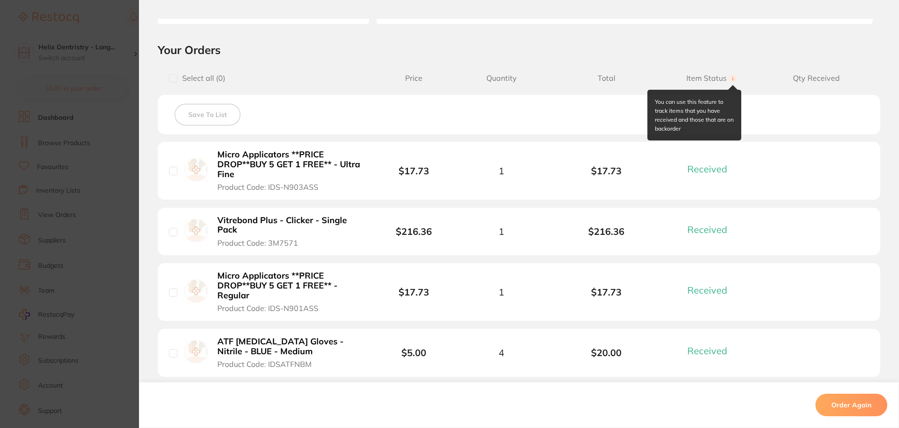
click at [733, 80] on icon at bounding box center [733, 78] width 1 height 3
click at [729, 80] on circle at bounding box center [733, 79] width 8 height 8
click at [729, 77] on circle at bounding box center [733, 79] width 8 height 8
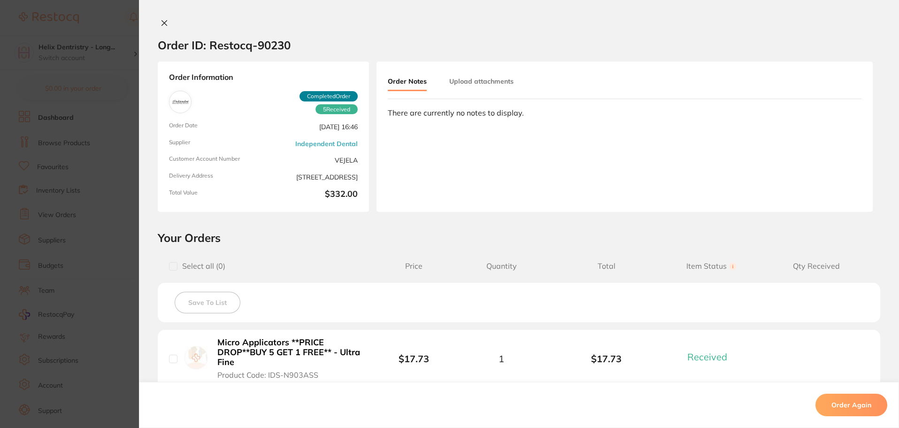
click at [330, 110] on span "5 Received" at bounding box center [337, 109] width 42 height 10
click at [318, 192] on b "$332.00" at bounding box center [312, 194] width 91 height 11
click at [285, 157] on span "VEJELA" at bounding box center [312, 159] width 91 height 9
click at [304, 140] on link "Independent Dental" at bounding box center [326, 144] width 62 height 8
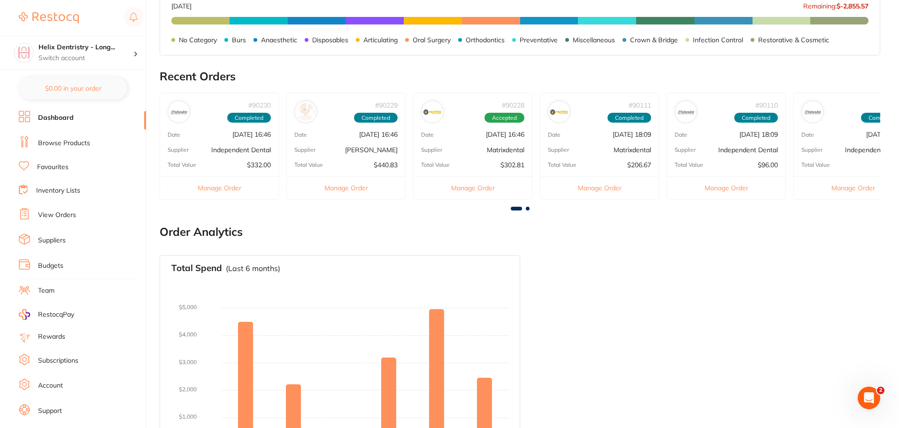
click at [218, 125] on div "# 90230 Completed Date Aug 13 2025, 16:46 Supplier Independent Dental Total Val…" at bounding box center [219, 146] width 119 height 107
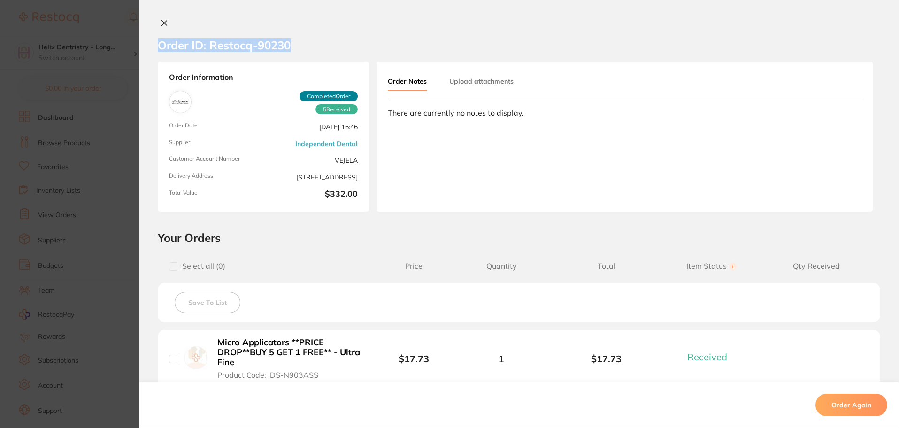
drag, startPoint x: 288, startPoint y: 40, endPoint x: 138, endPoint y: 30, distance: 150.6
click at [139, 30] on section "Order ID: Restocq- 90230" at bounding box center [519, 45] width 760 height 33
copy h2 "Order ID: Restocq- 90230"
click at [161, 21] on icon at bounding box center [165, 23] width 8 height 8
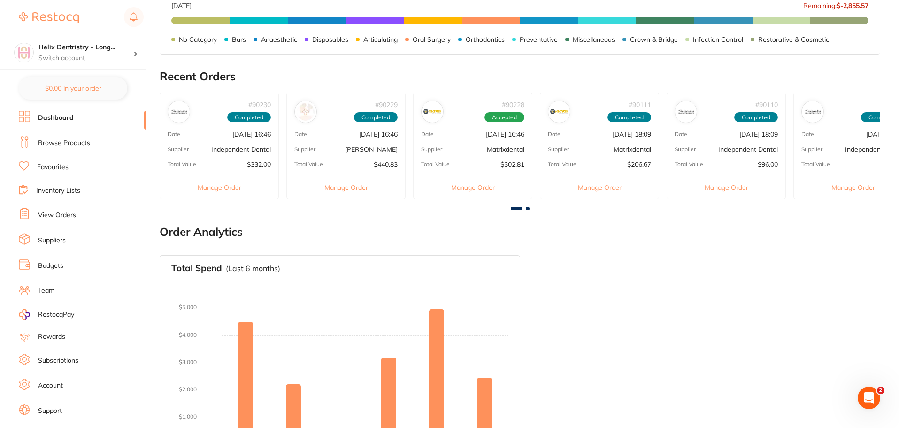
click at [191, 121] on div "# 90230 Completed" at bounding box center [219, 108] width 118 height 30
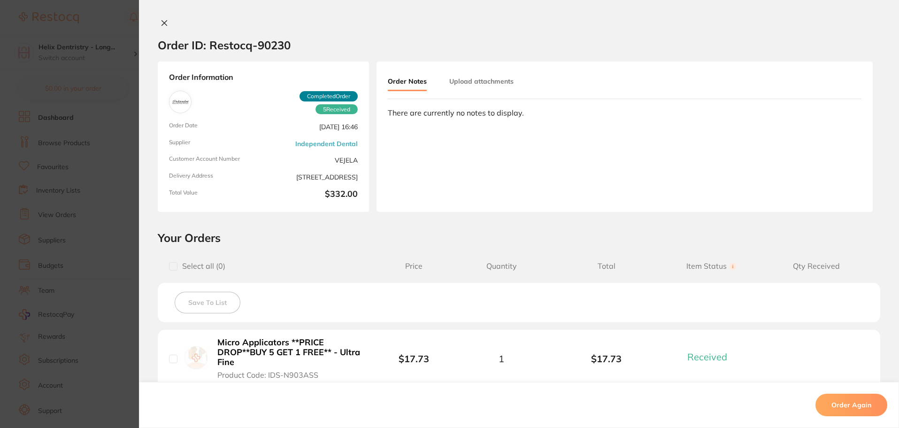
click at [162, 19] on button at bounding box center [164, 24] width 13 height 10
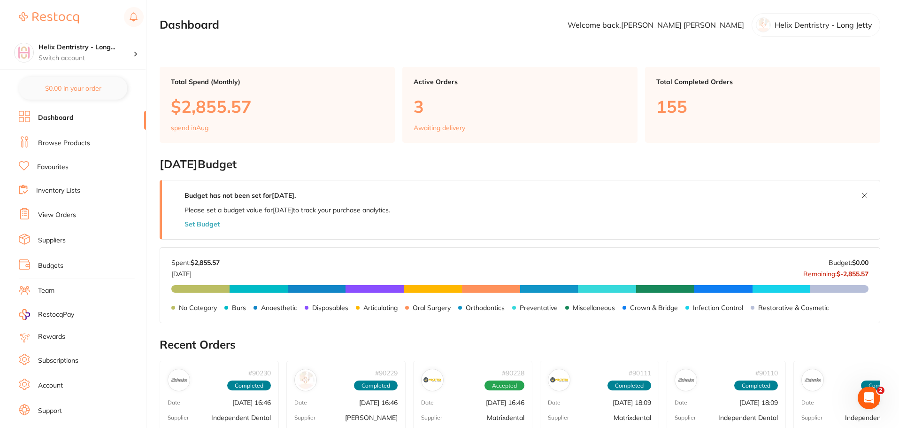
scroll to position [188, 0]
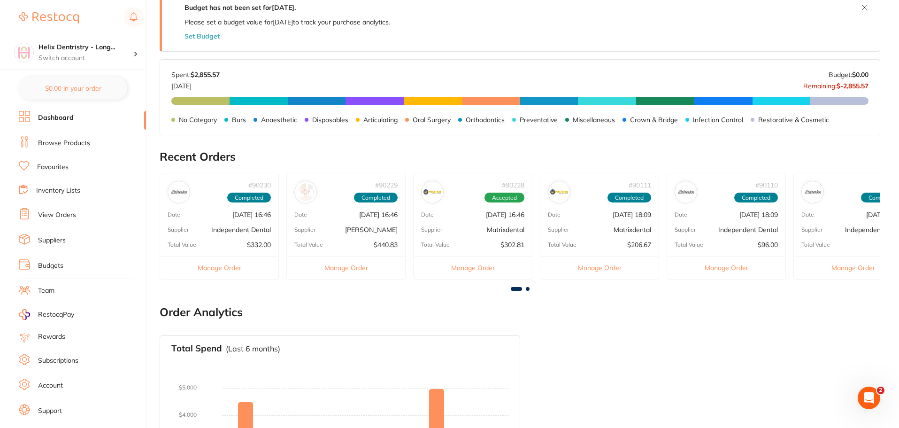
click at [231, 270] on button "Manage Order" at bounding box center [219, 267] width 118 height 23
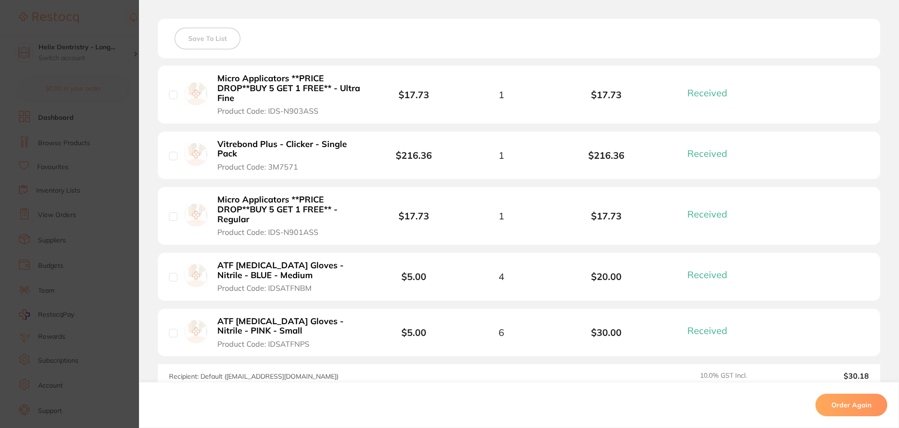
scroll to position [150, 0]
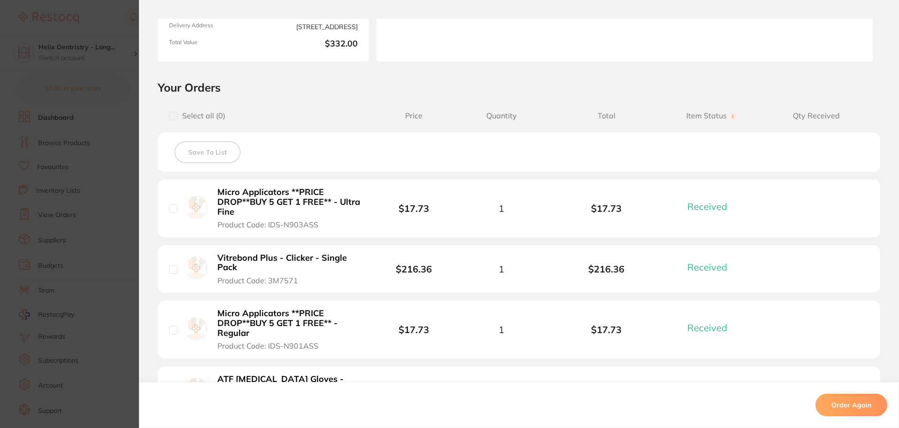
click at [884, 174] on section "Your Orders Select all ( 0 ) Price Quantity Total Item Status You can use this …" at bounding box center [519, 301] width 760 height 442
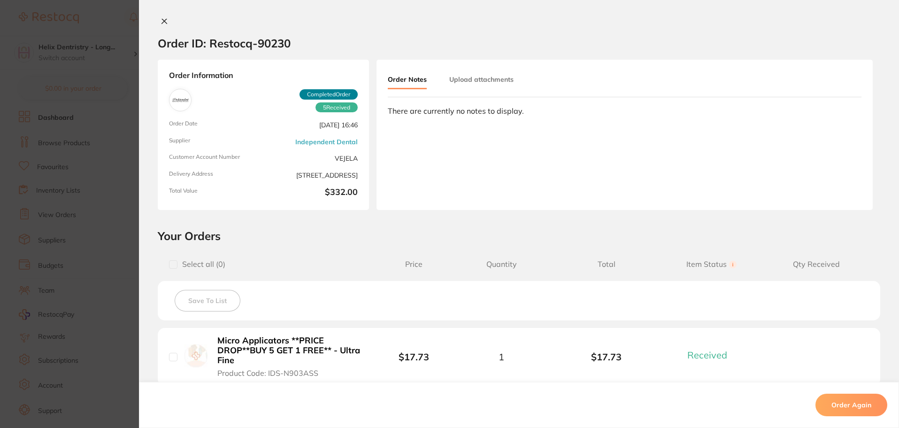
scroll to position [0, 0]
click at [162, 23] on icon at bounding box center [164, 23] width 5 height 5
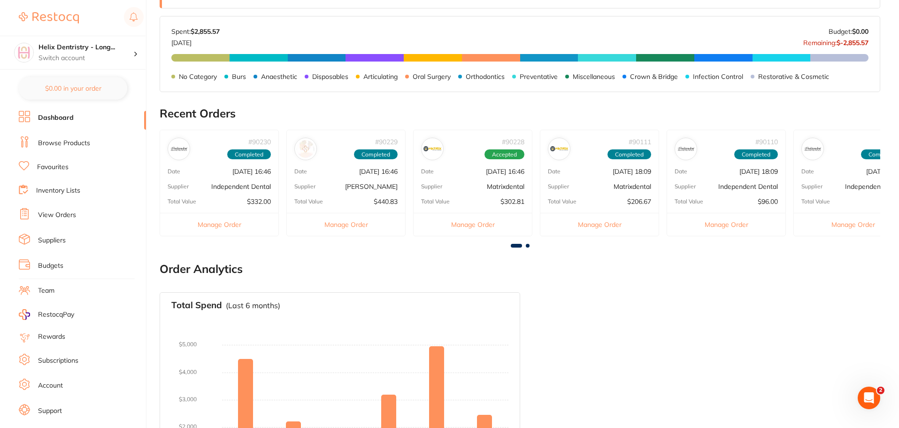
scroll to position [316, 0]
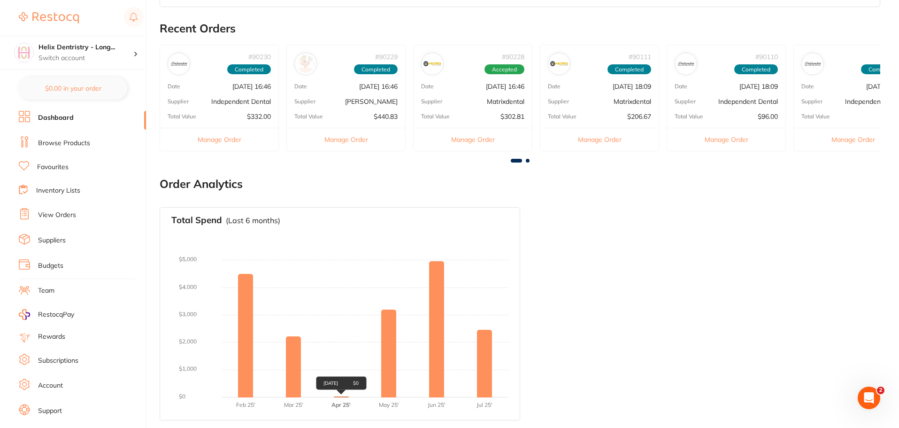
click at [340, 390] on div "Apr 2025 $0" at bounding box center [341, 383] width 50 height 13
click at [765, 242] on div "Total Spend (Last 6 months) No orders placed yet Charts will be shown once tran…" at bounding box center [520, 314] width 721 height 228
